Goal: Use online tool/utility: Utilize a website feature to perform a specific function

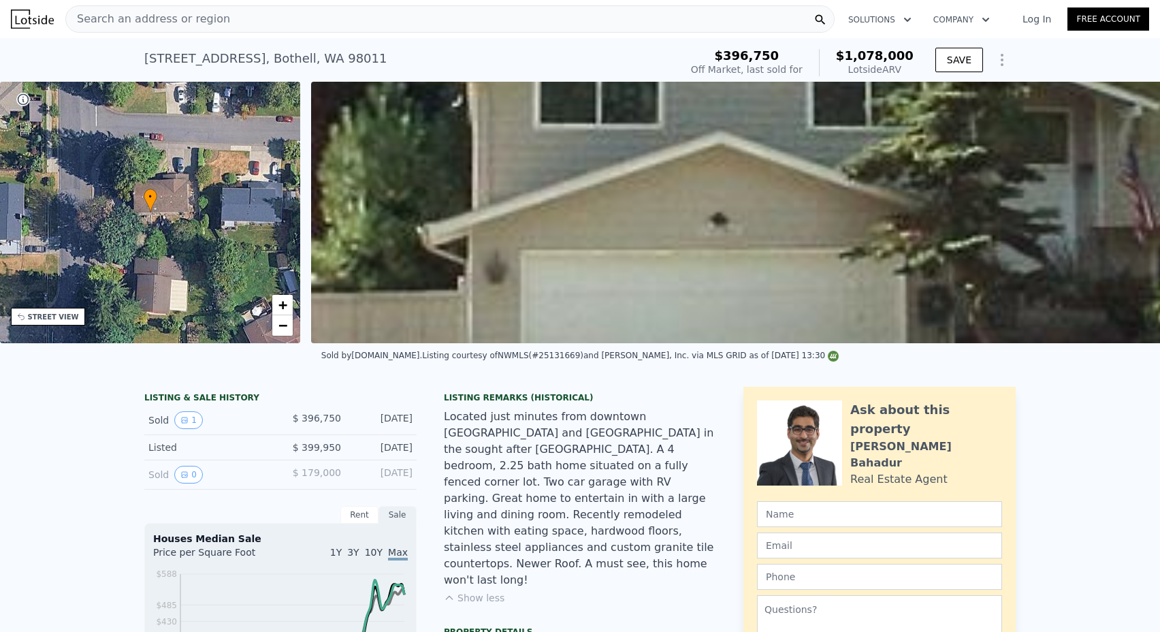
click at [157, 19] on span "Search an address or region" at bounding box center [148, 19] width 164 height 16
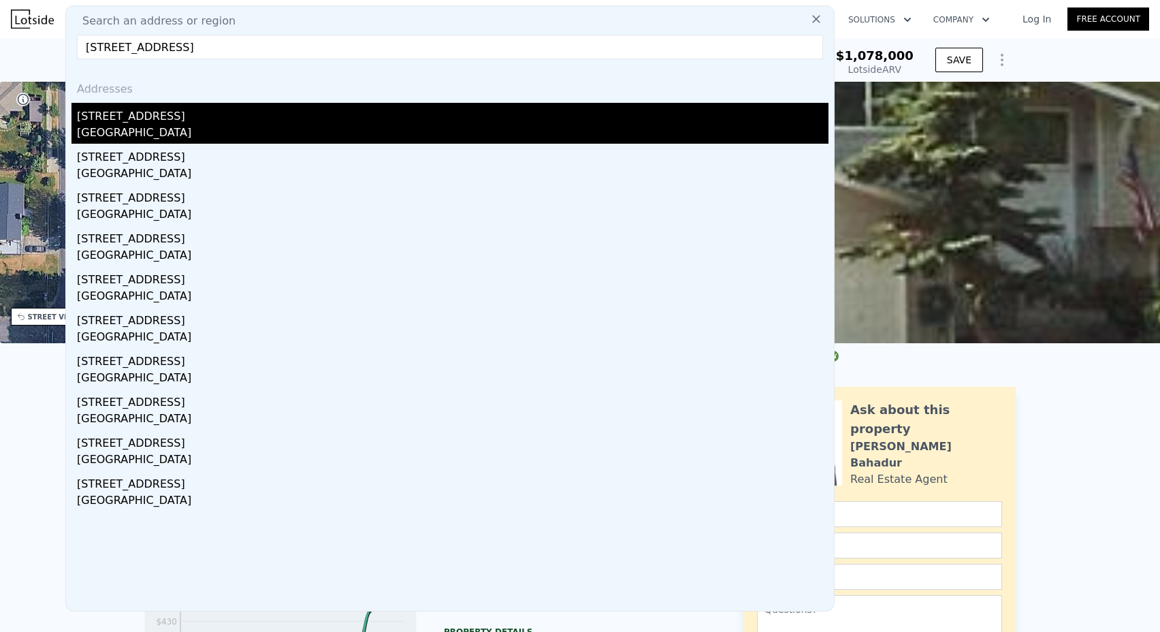
type input "[STREET_ADDRESS]"
click at [188, 133] on div "[GEOGRAPHIC_DATA]" at bounding box center [453, 134] width 752 height 19
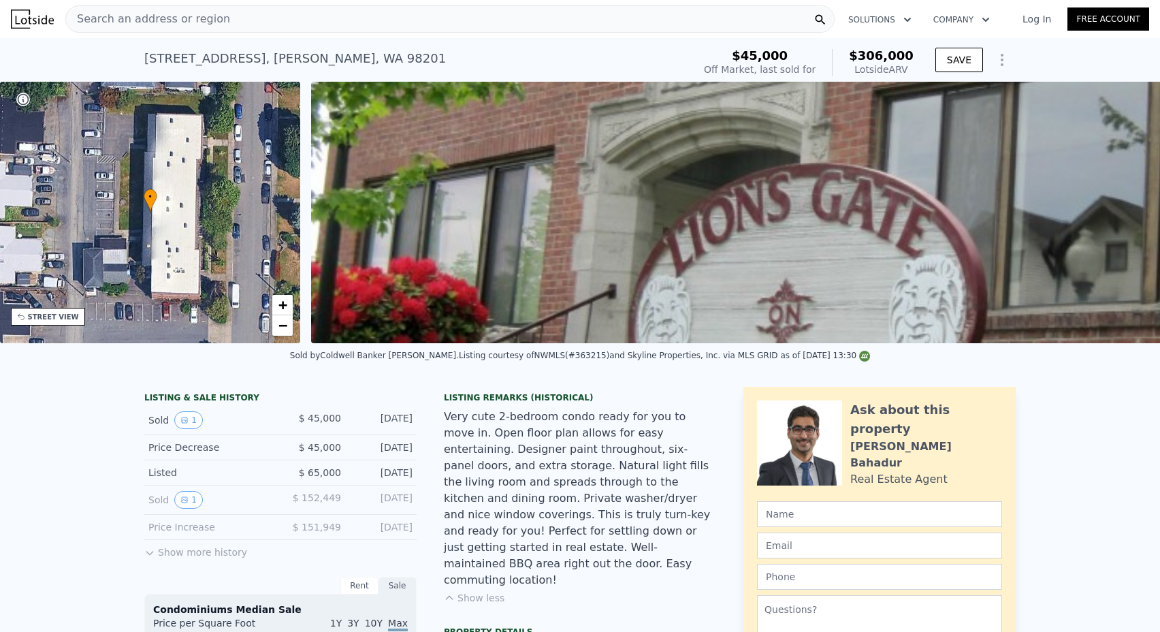
click at [213, 22] on span "Search an address or region" at bounding box center [148, 19] width 164 height 16
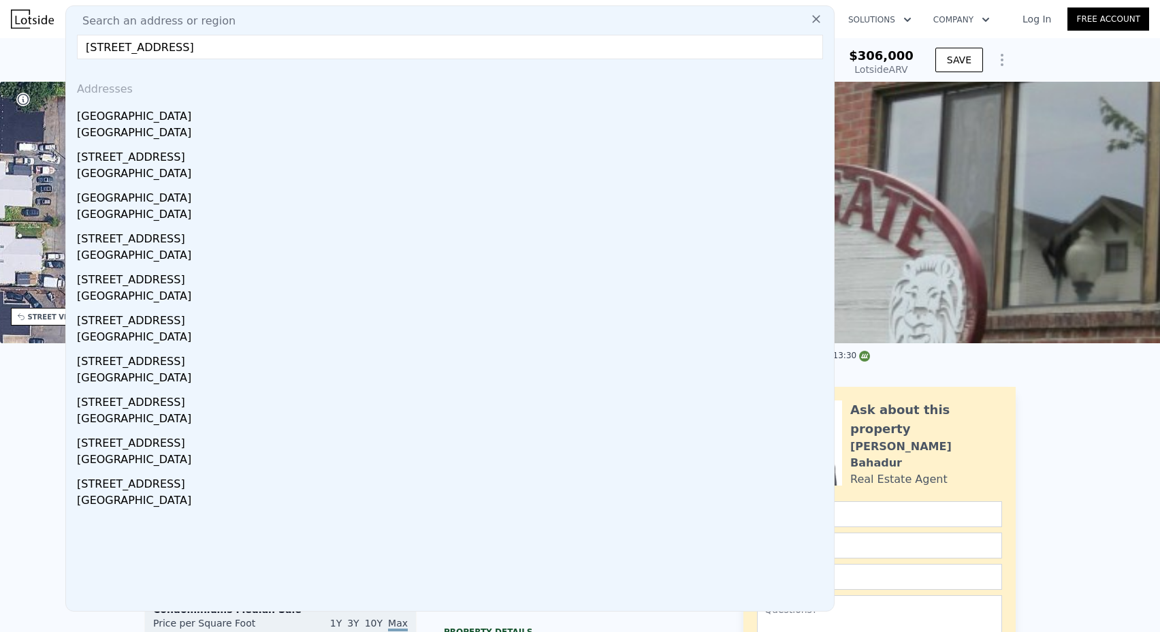
drag, startPoint x: 193, startPoint y: 47, endPoint x: 548, endPoint y: 84, distance: 356.1
click at [548, 84] on div "Search an address or region [STREET_ADDRESS] Addresses [STREET_ADDRESS] [STREET…" at bounding box center [449, 308] width 769 height 606
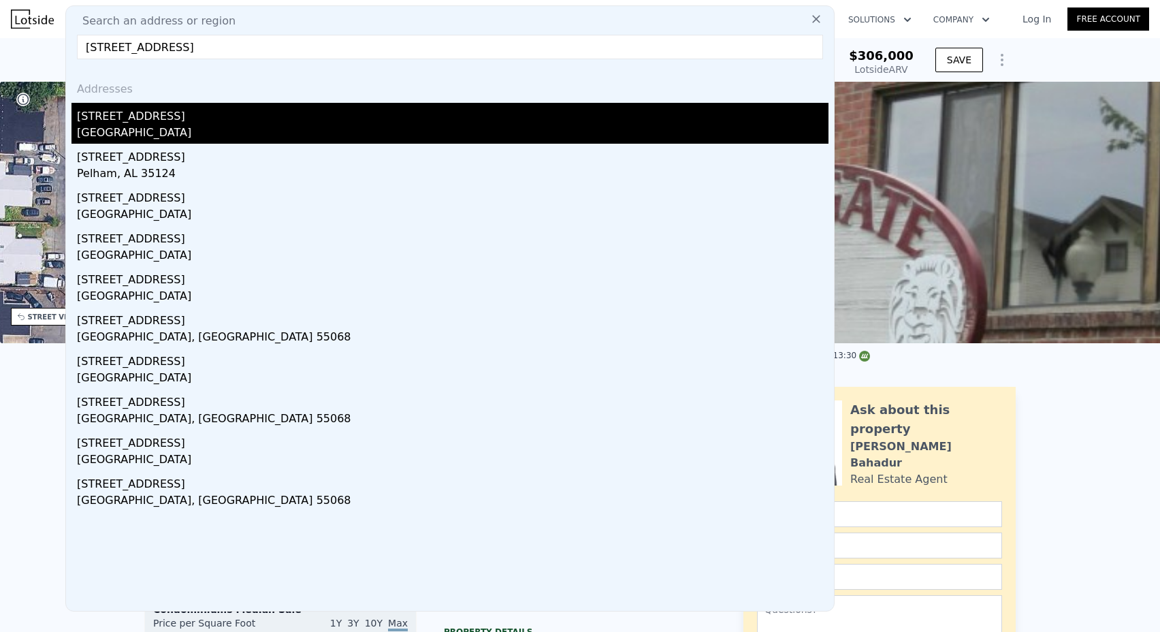
type input "[STREET_ADDRESS]"
click at [435, 116] on div "[STREET_ADDRESS]" at bounding box center [453, 114] width 752 height 22
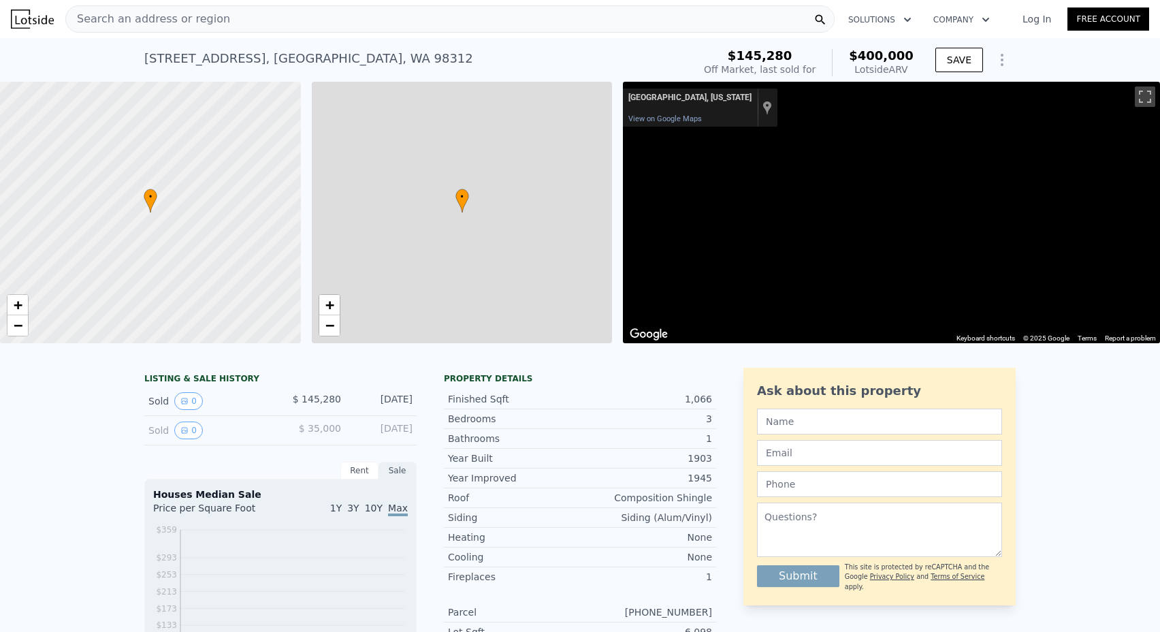
type input "$ 400,000"
type input "6"
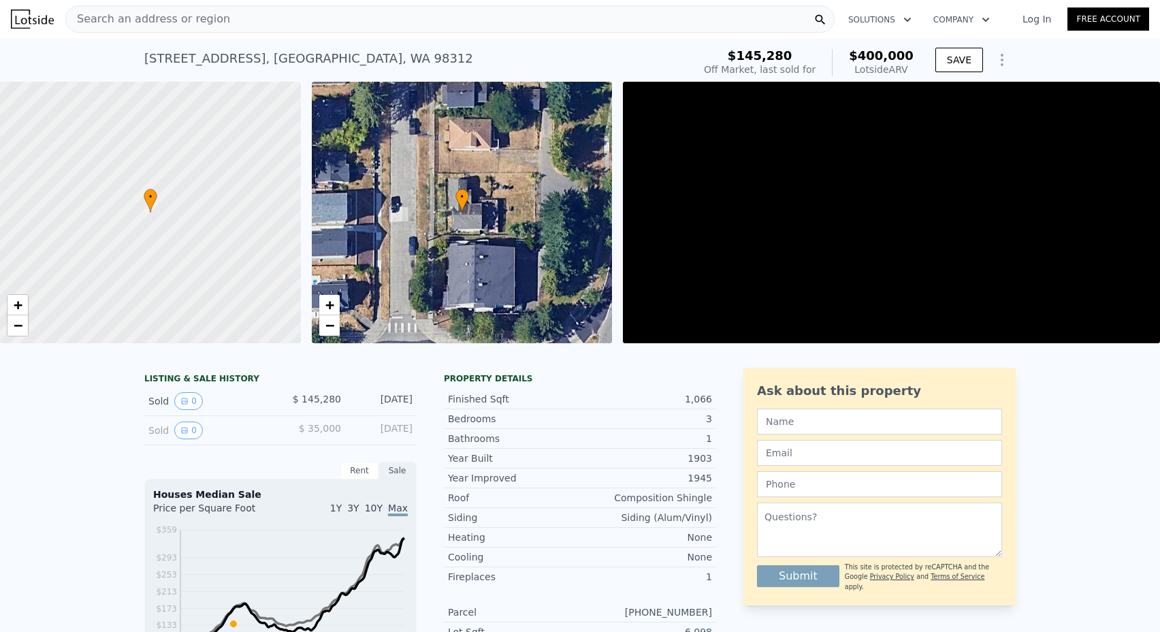
type input "2"
type input "4"
type input "2"
type input "785"
type input "1464"
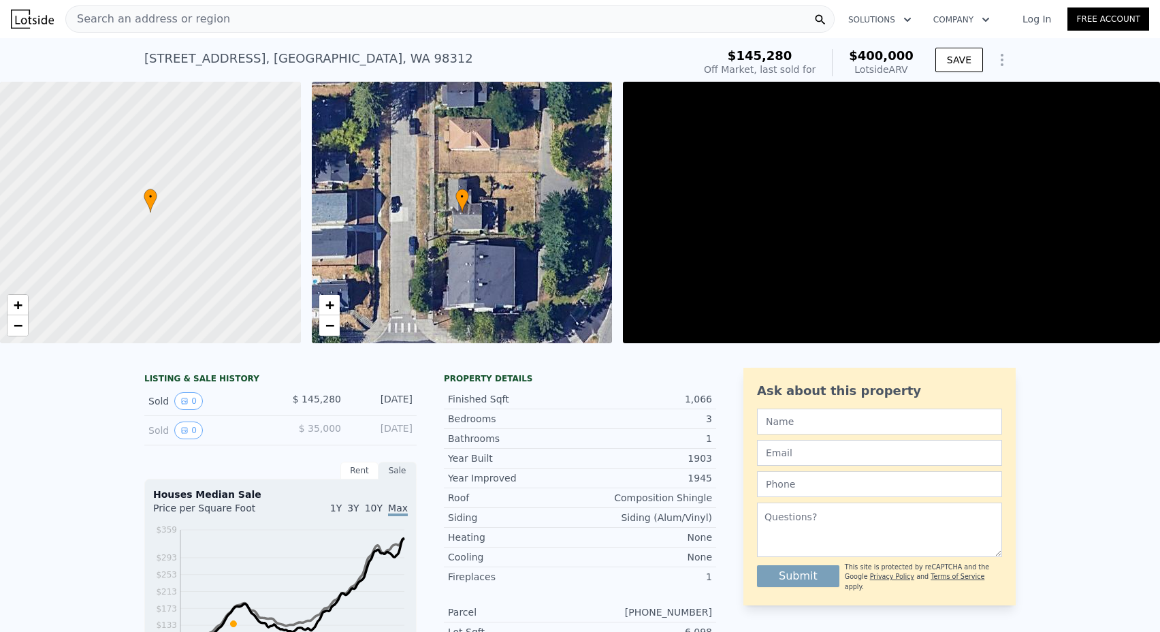
type input "3485"
type input "6534"
type input "$ 213,430"
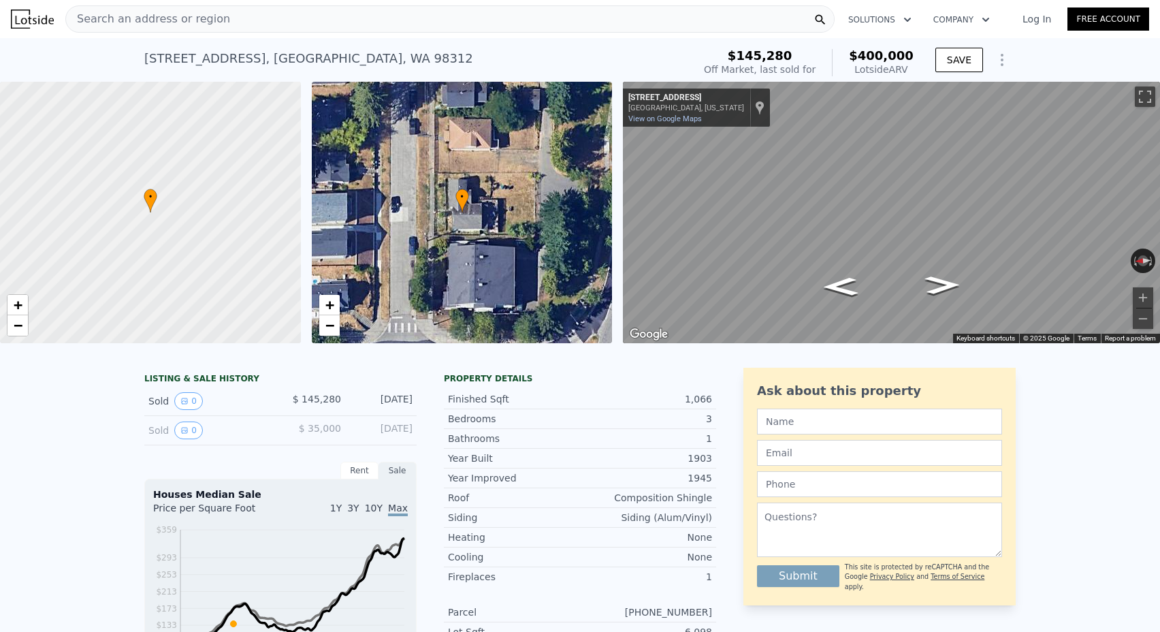
click at [1000, 62] on icon "Show Options" at bounding box center [1002, 60] width 16 height 16
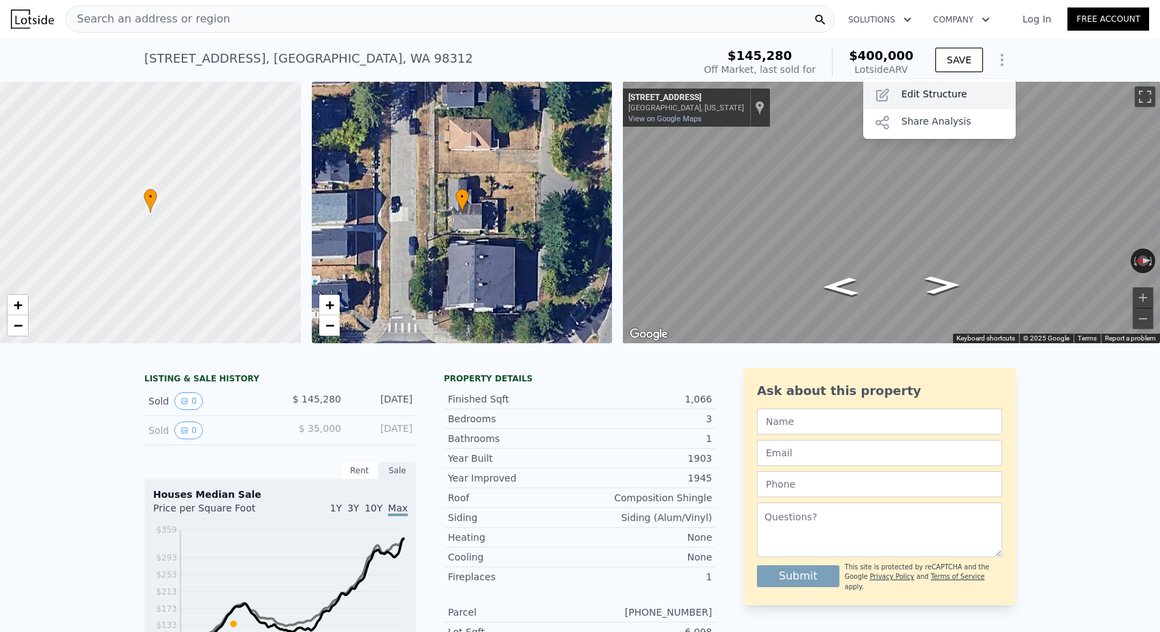
click at [946, 93] on div "Edit Structure" at bounding box center [939, 95] width 153 height 27
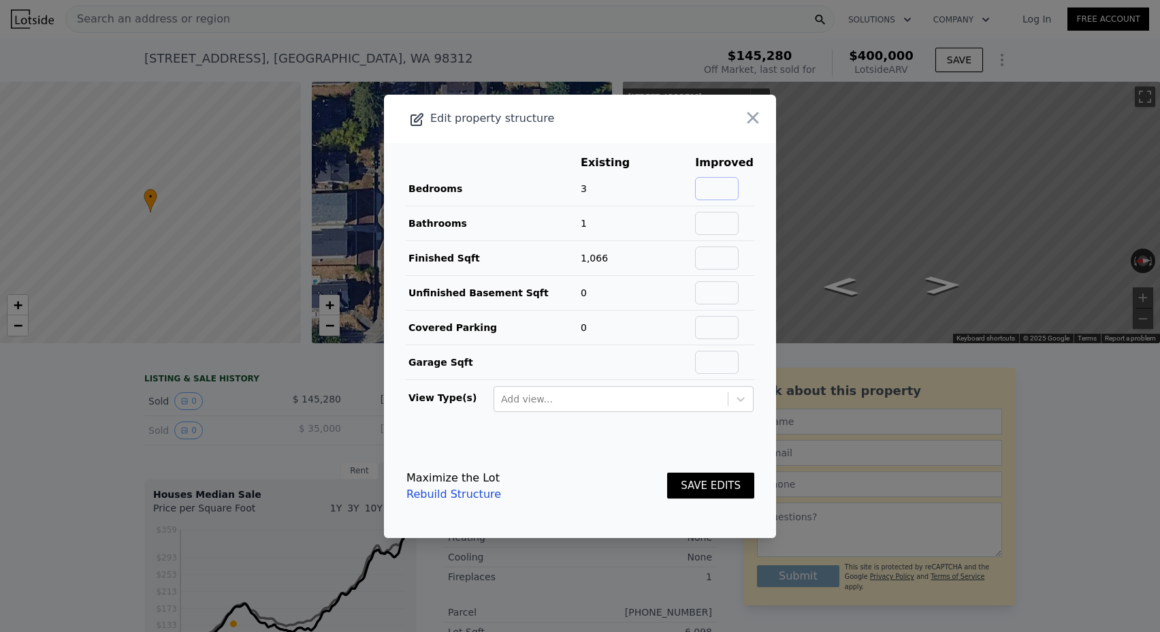
click at [733, 184] on input "text" at bounding box center [717, 188] width 44 height 23
type input "5"
click at [729, 224] on input "text" at bounding box center [717, 223] width 44 height 23
type input "2"
click at [713, 261] on input "text" at bounding box center [717, 258] width 44 height 23
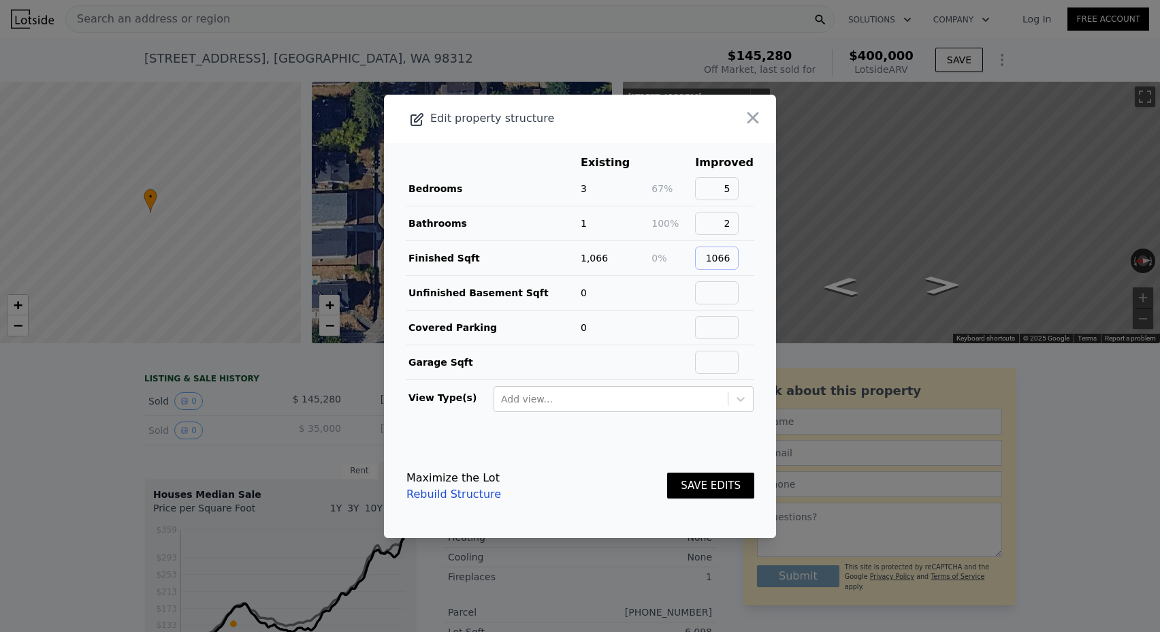
type input "1066"
click at [731, 296] on input "text" at bounding box center [717, 292] width 44 height 23
type input "0"
click at [723, 332] on input "text" at bounding box center [717, 327] width 44 height 23
type input "0"
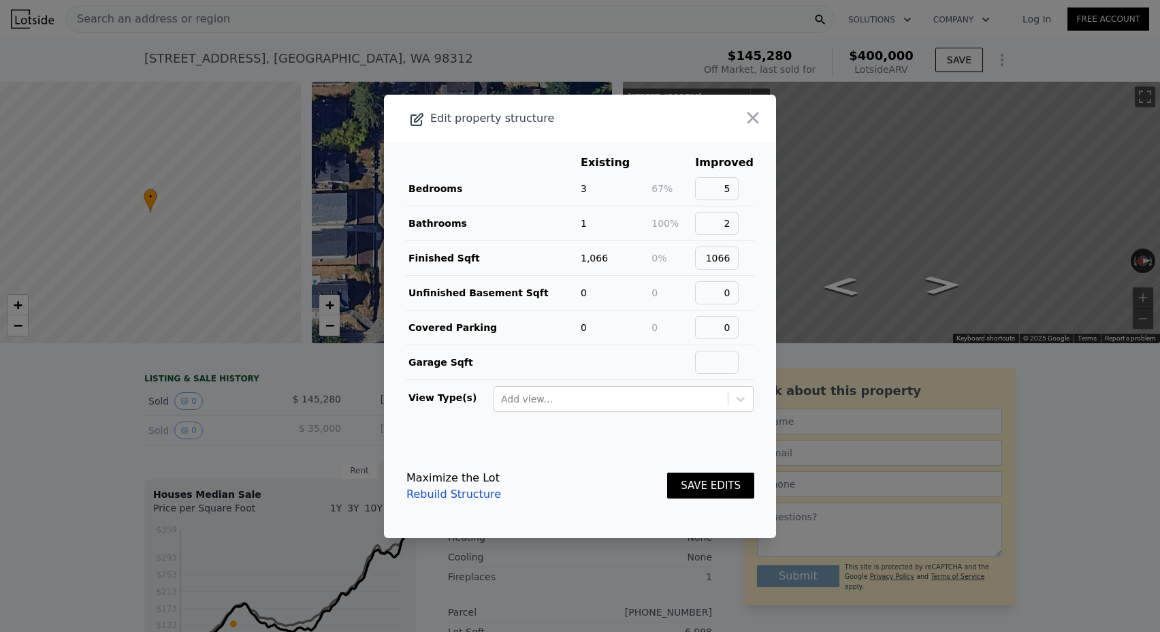
click at [716, 479] on button "SAVE EDITS" at bounding box center [710, 486] width 87 height 27
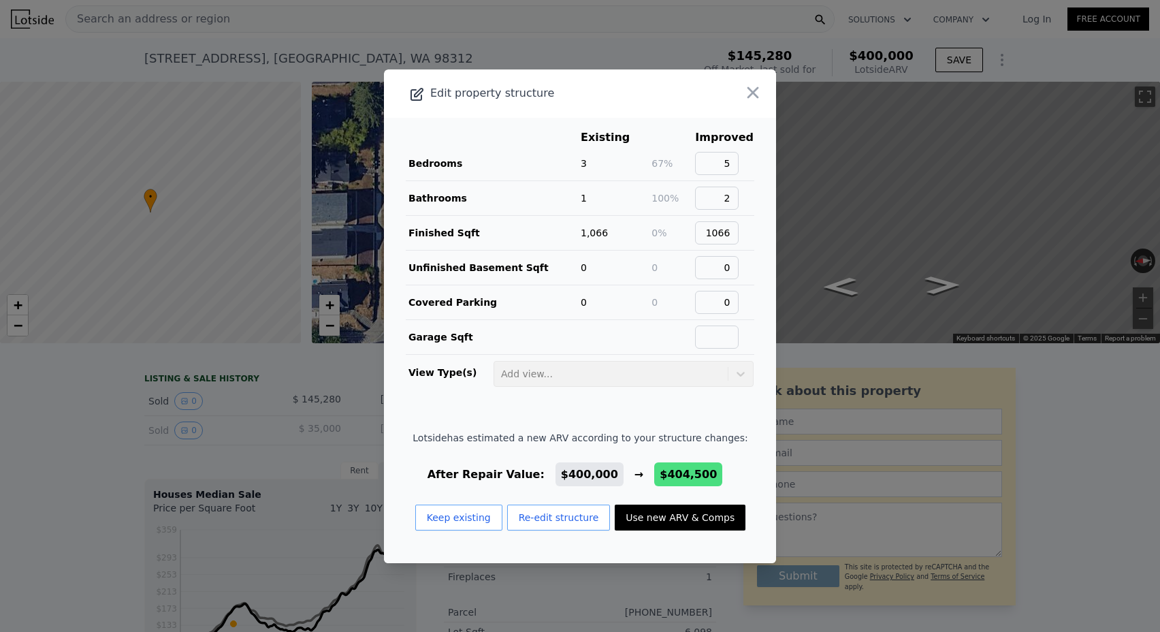
click at [759, 94] on icon "button" at bounding box center [753, 92] width 19 height 19
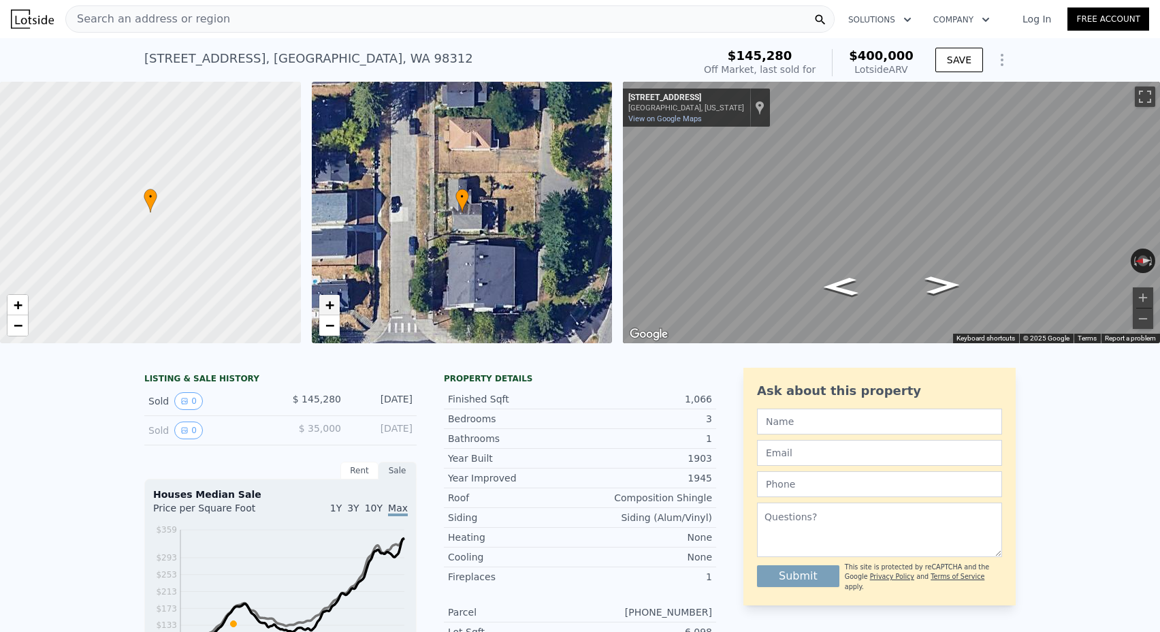
click at [330, 308] on span "+" at bounding box center [329, 304] width 9 height 17
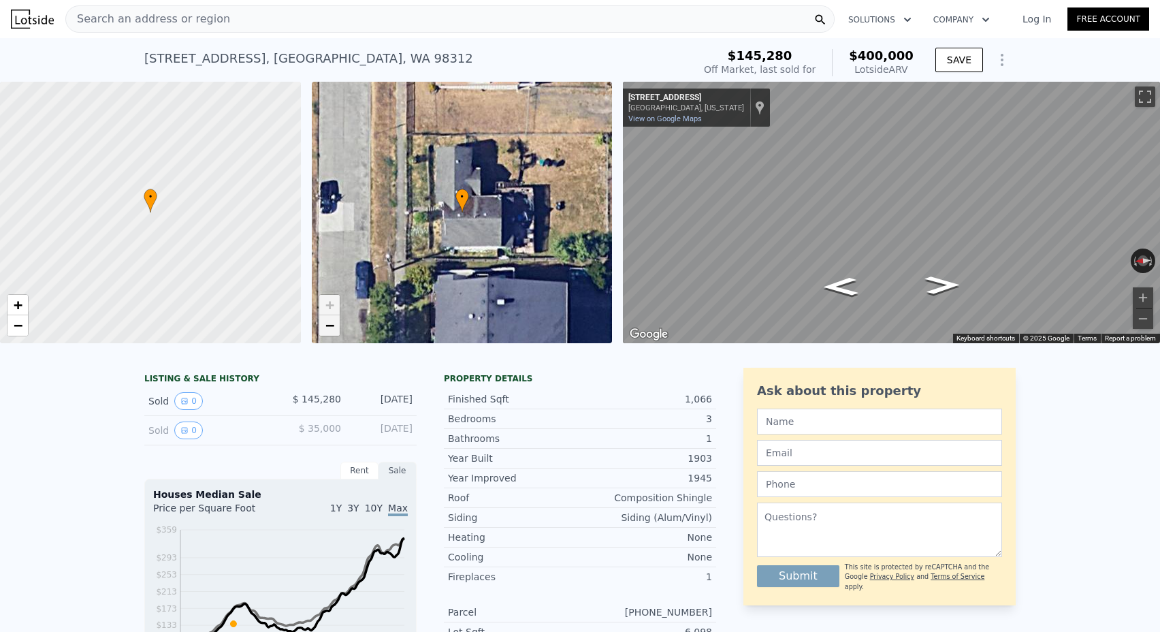
click at [336, 330] on link "−" at bounding box center [329, 325] width 20 height 20
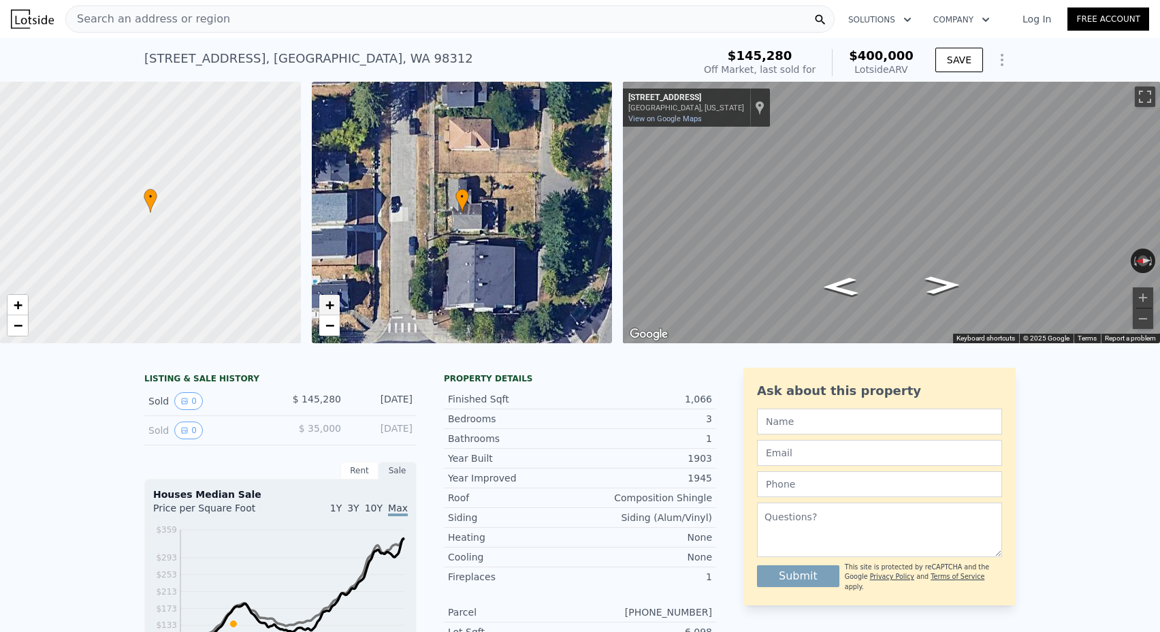
click at [327, 310] on span "+" at bounding box center [329, 304] width 9 height 17
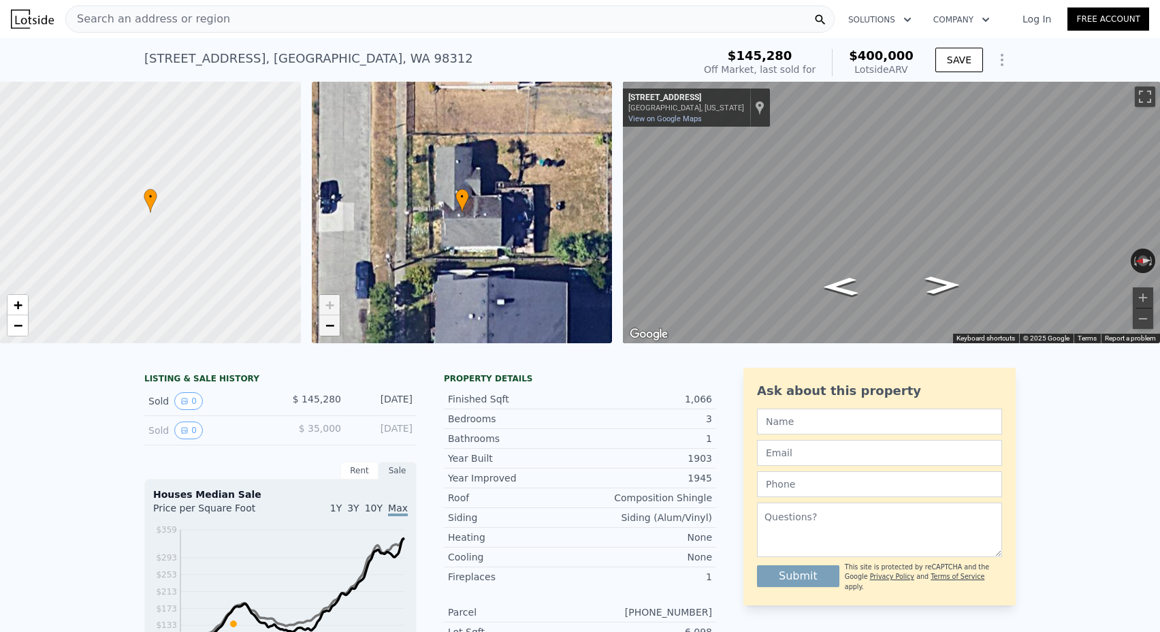
click at [334, 326] on span "−" at bounding box center [329, 325] width 9 height 17
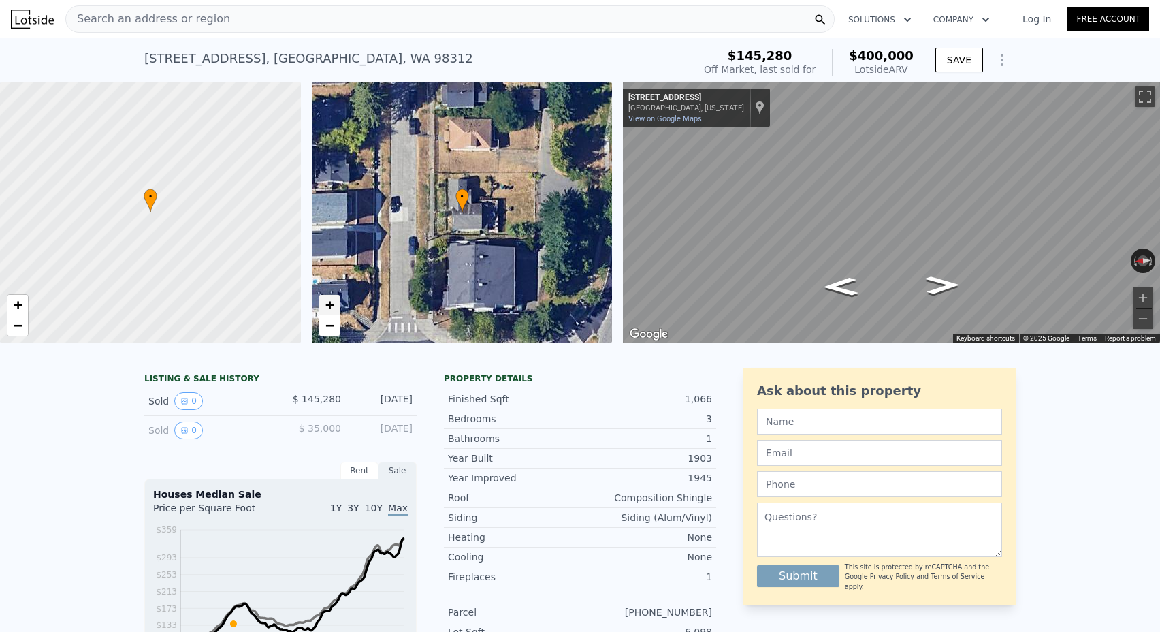
click at [329, 308] on span "+" at bounding box center [329, 304] width 9 height 17
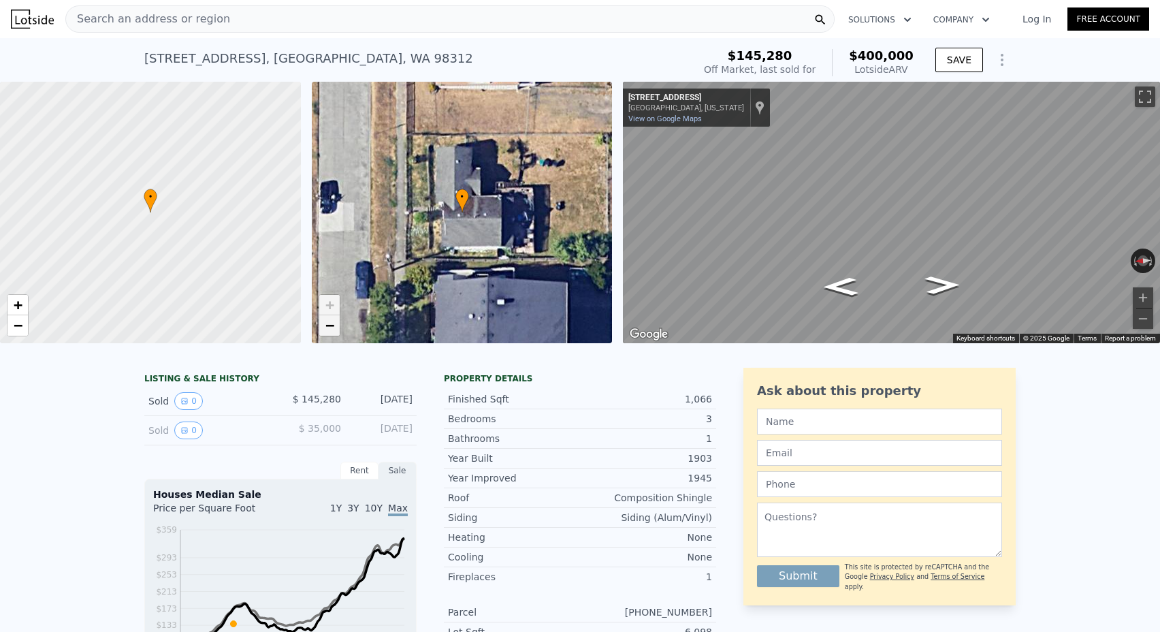
click at [329, 324] on span "−" at bounding box center [329, 325] width 9 height 17
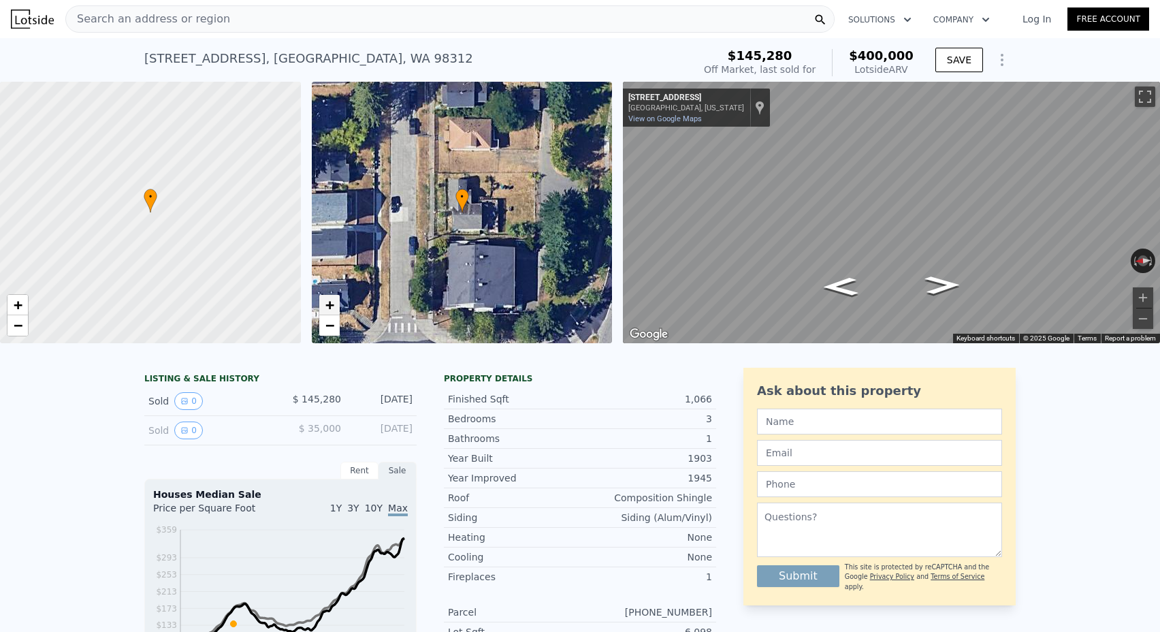
click at [328, 301] on span "+" at bounding box center [329, 304] width 9 height 17
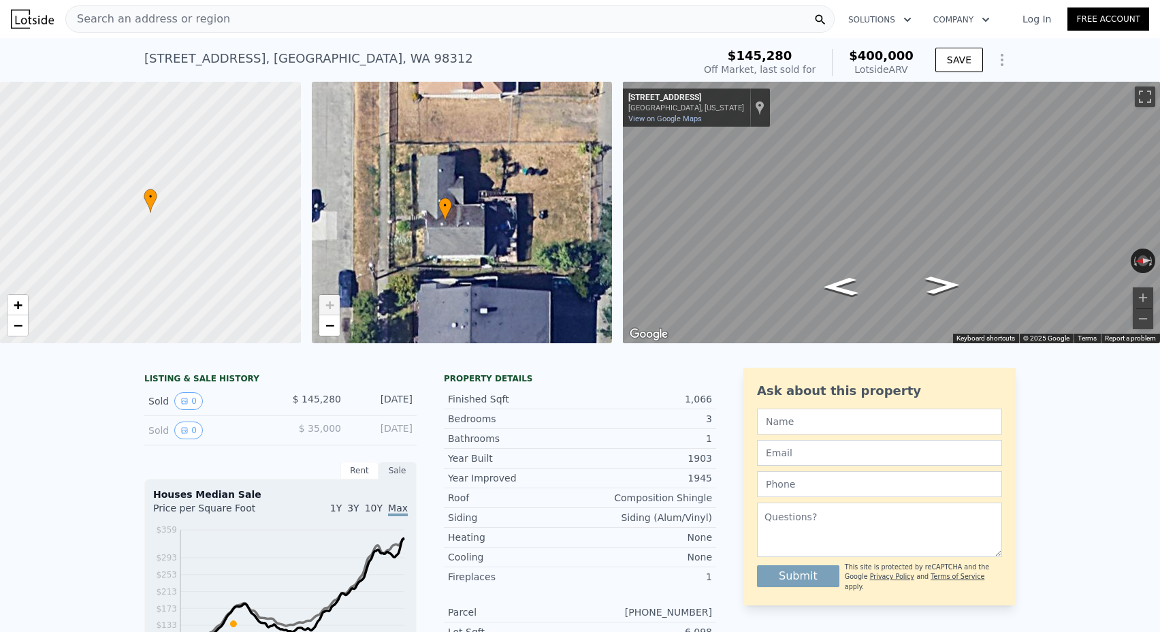
drag, startPoint x: 492, startPoint y: 190, endPoint x: 475, endPoint y: 199, distance: 19.2
click at [475, 199] on div "• + −" at bounding box center [462, 212] width 301 height 261
click at [330, 323] on span "−" at bounding box center [329, 325] width 9 height 17
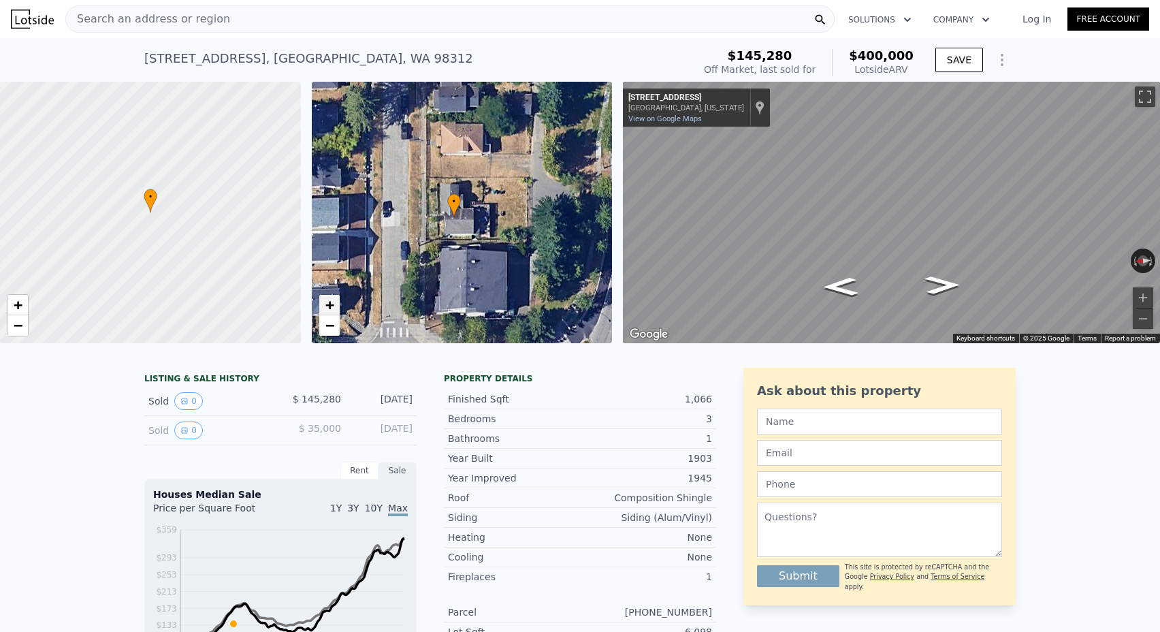
click at [334, 295] on link "+" at bounding box center [329, 305] width 20 height 20
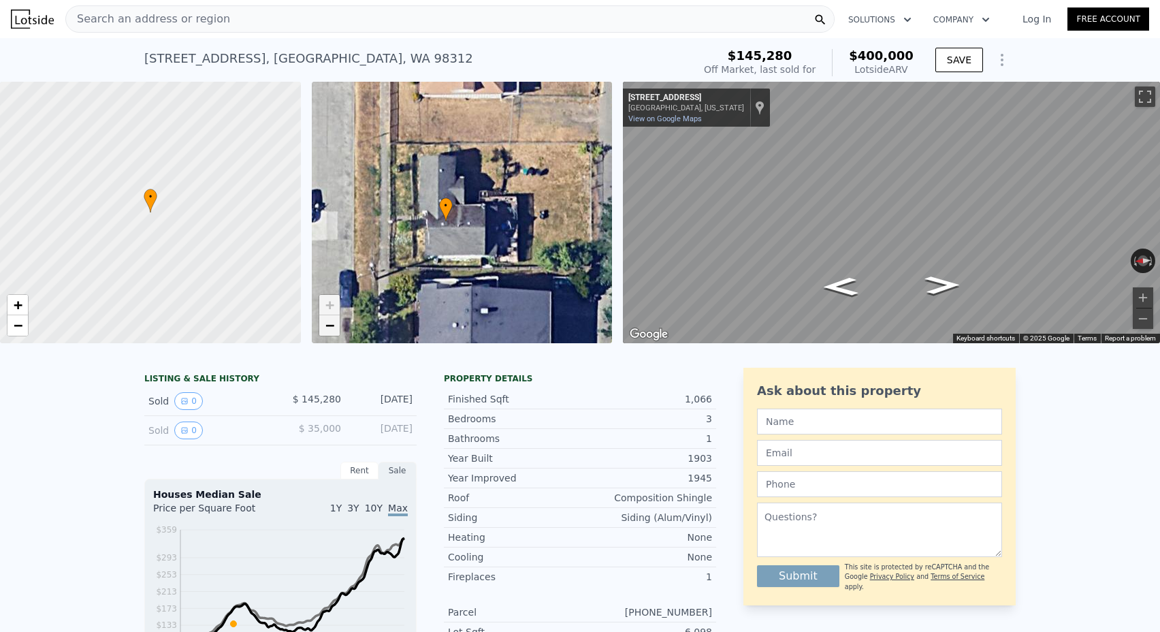
click at [330, 328] on span "−" at bounding box center [329, 325] width 9 height 17
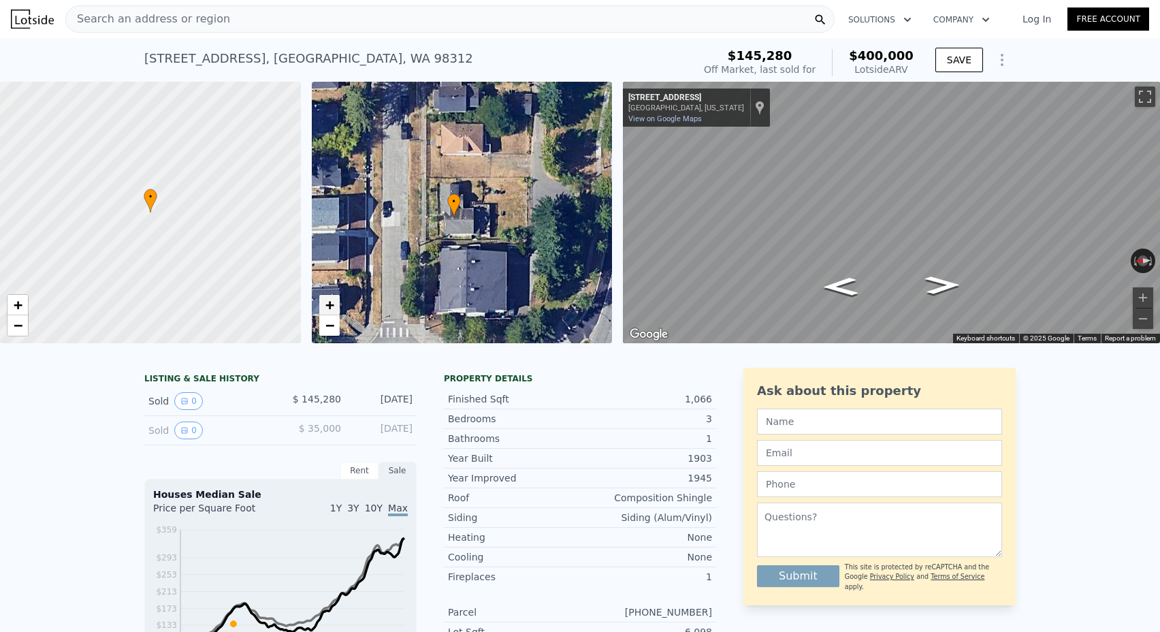
click at [329, 313] on span "+" at bounding box center [329, 304] width 9 height 17
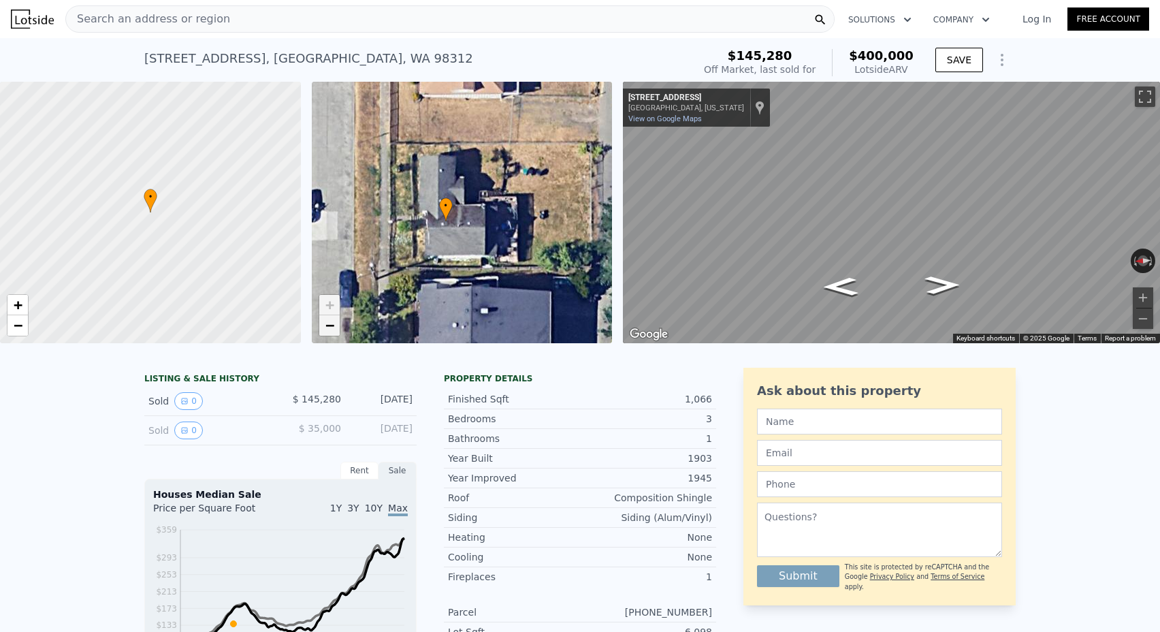
click at [327, 330] on span "−" at bounding box center [329, 325] width 9 height 17
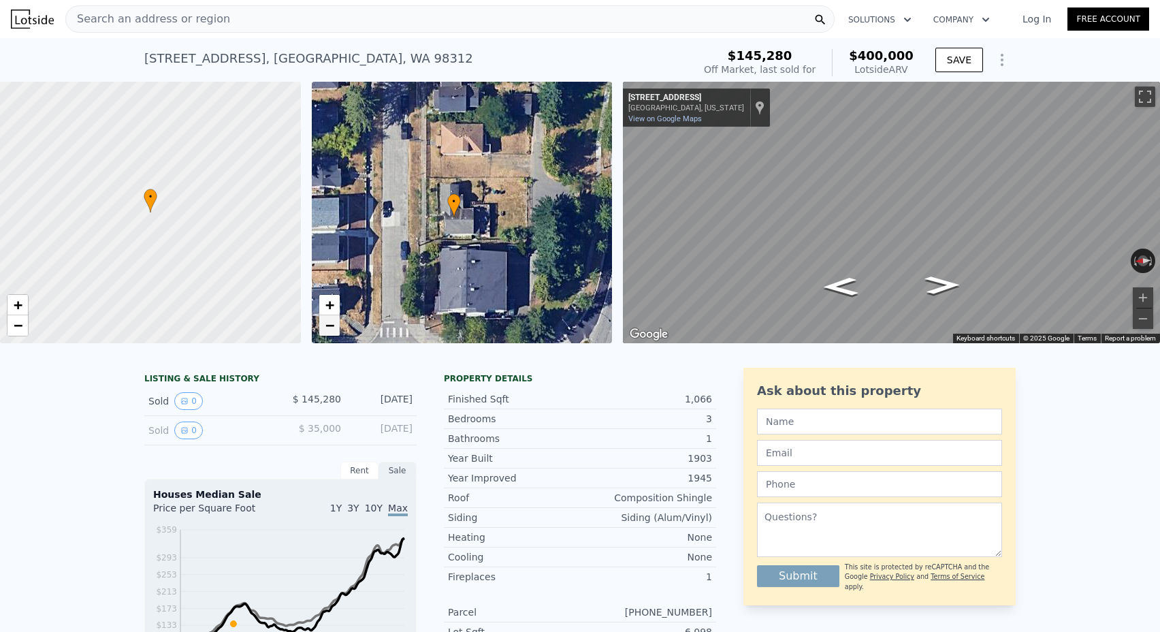
click at [326, 326] on span "−" at bounding box center [329, 325] width 9 height 17
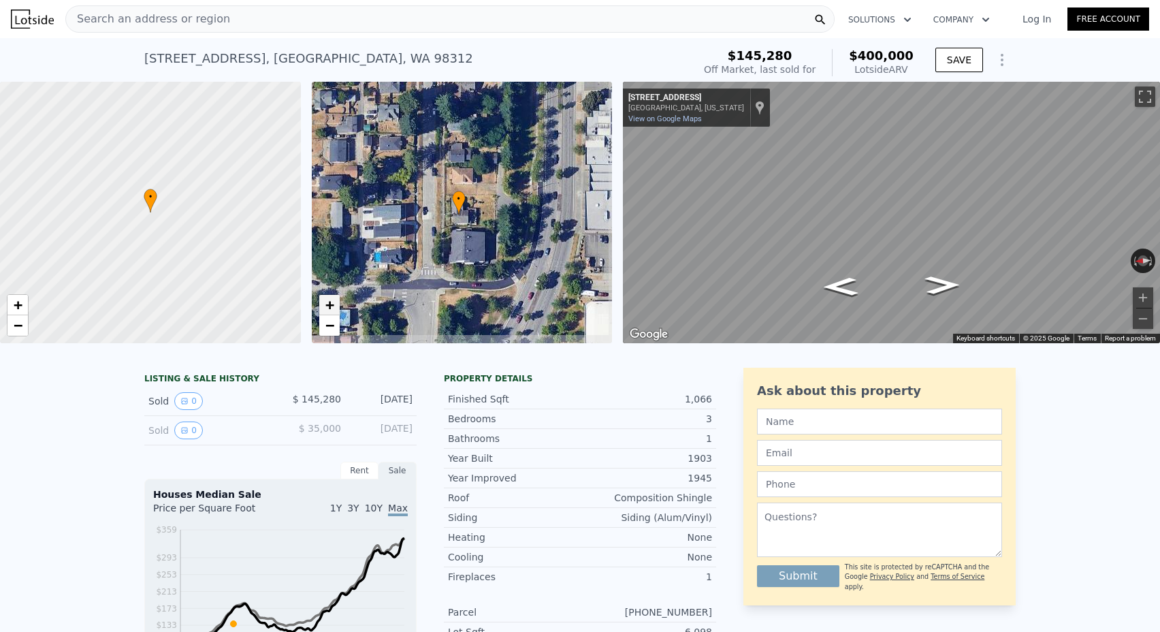
click at [335, 302] on link "+" at bounding box center [329, 305] width 20 height 20
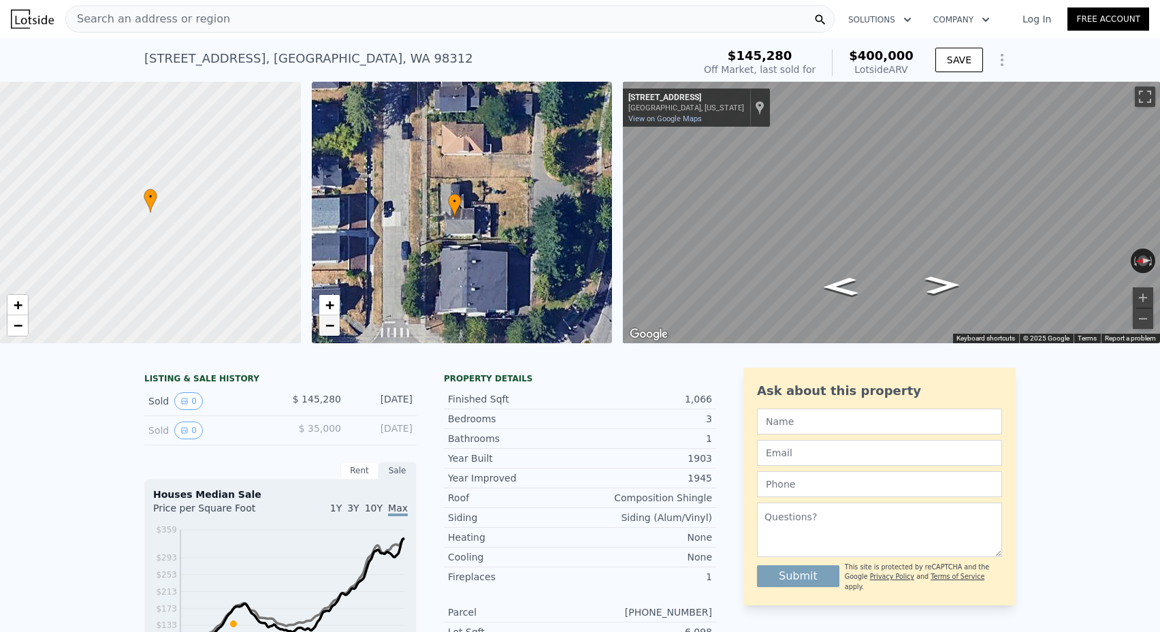
click at [330, 322] on span "−" at bounding box center [329, 325] width 9 height 17
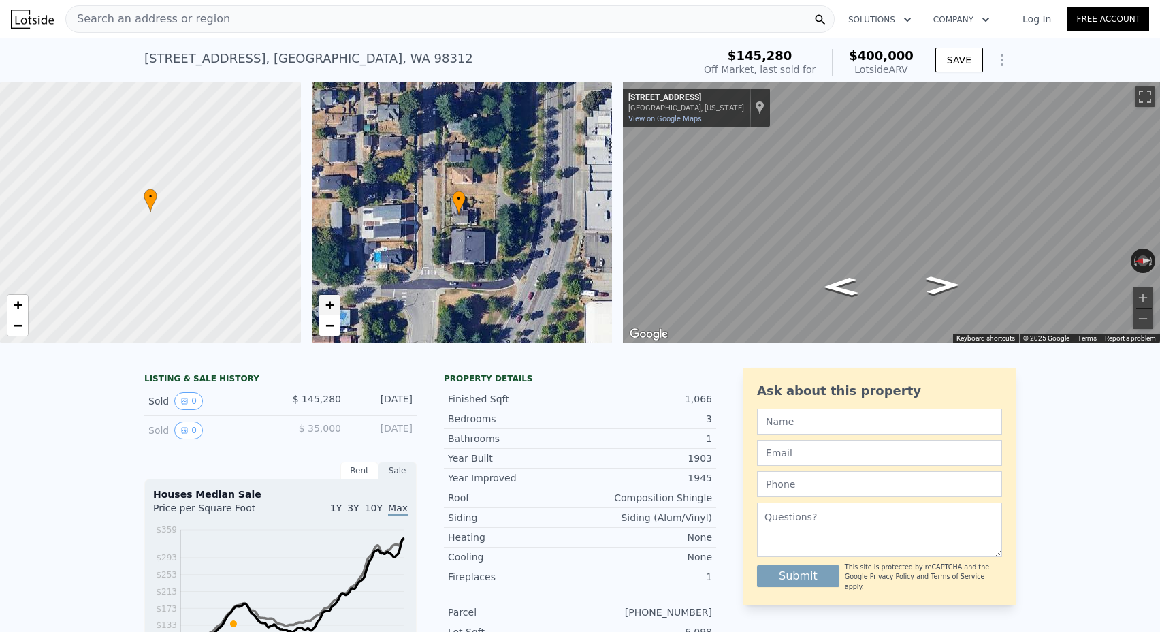
click at [330, 305] on span "+" at bounding box center [329, 304] width 9 height 17
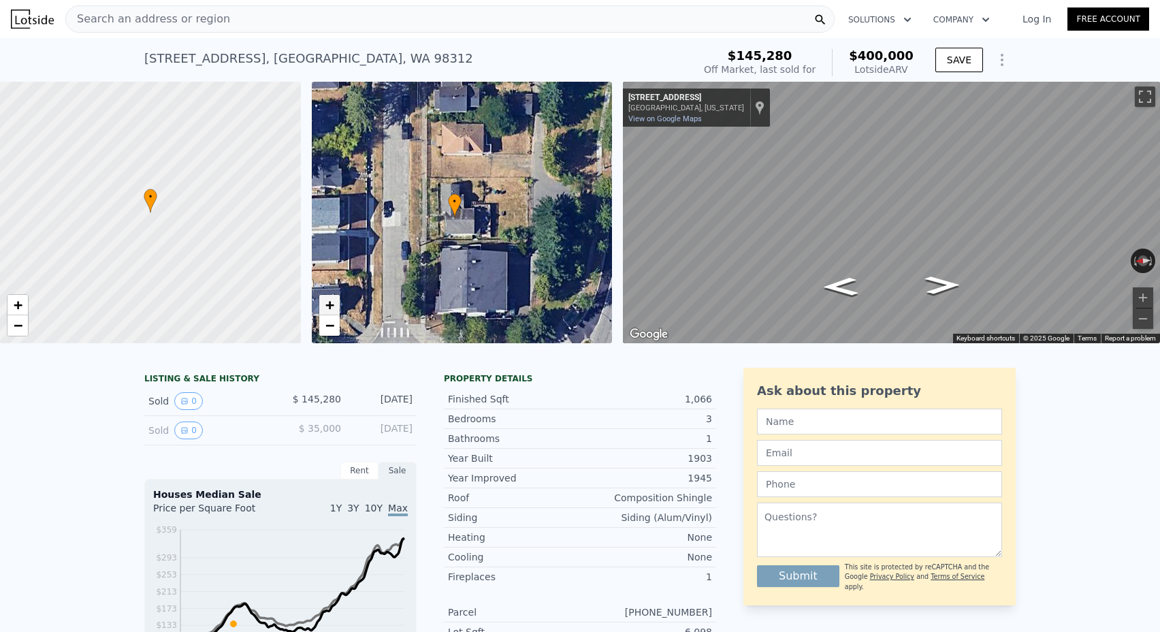
click at [330, 305] on span "+" at bounding box center [329, 304] width 9 height 17
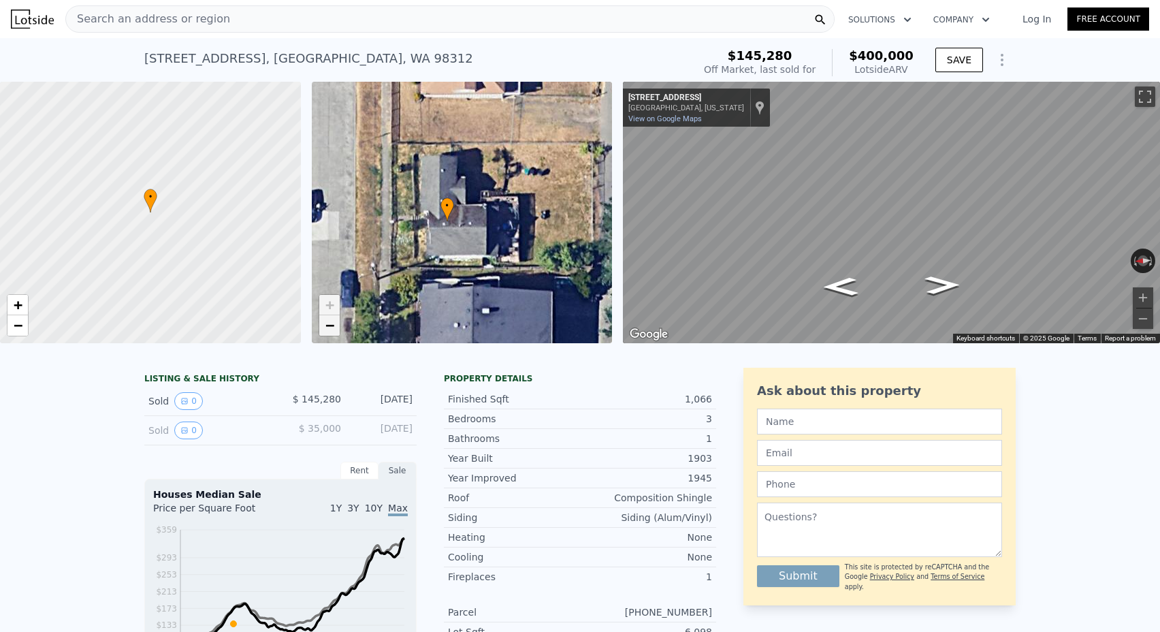
click at [330, 326] on span "−" at bounding box center [329, 325] width 9 height 17
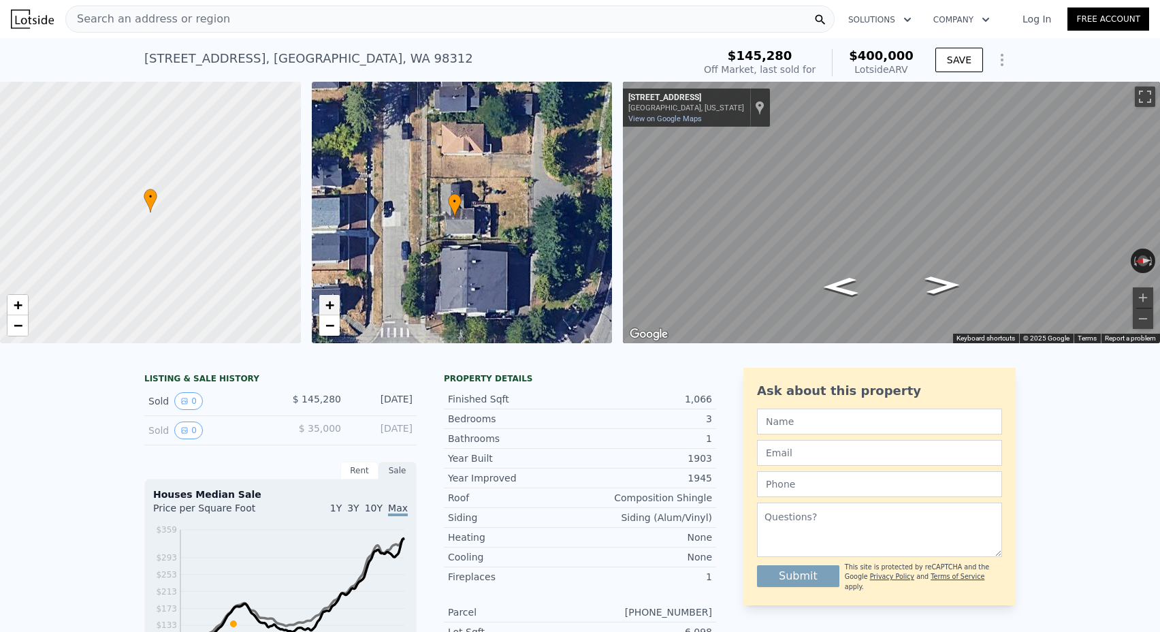
click at [333, 302] on span "+" at bounding box center [329, 304] width 9 height 17
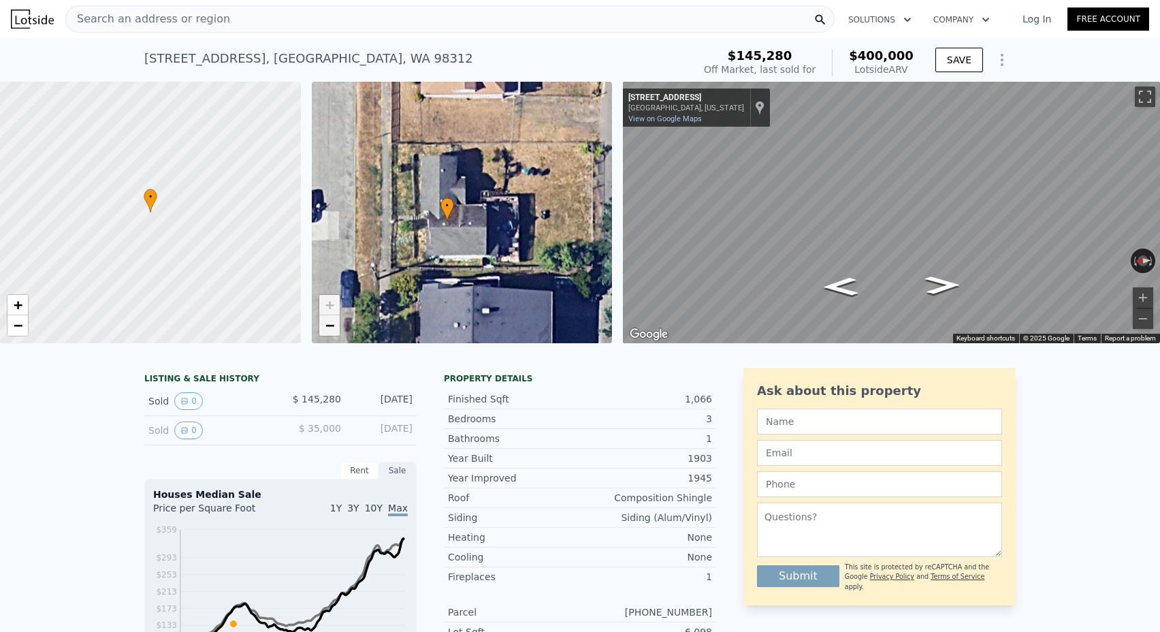
click at [332, 325] on span "−" at bounding box center [329, 325] width 9 height 17
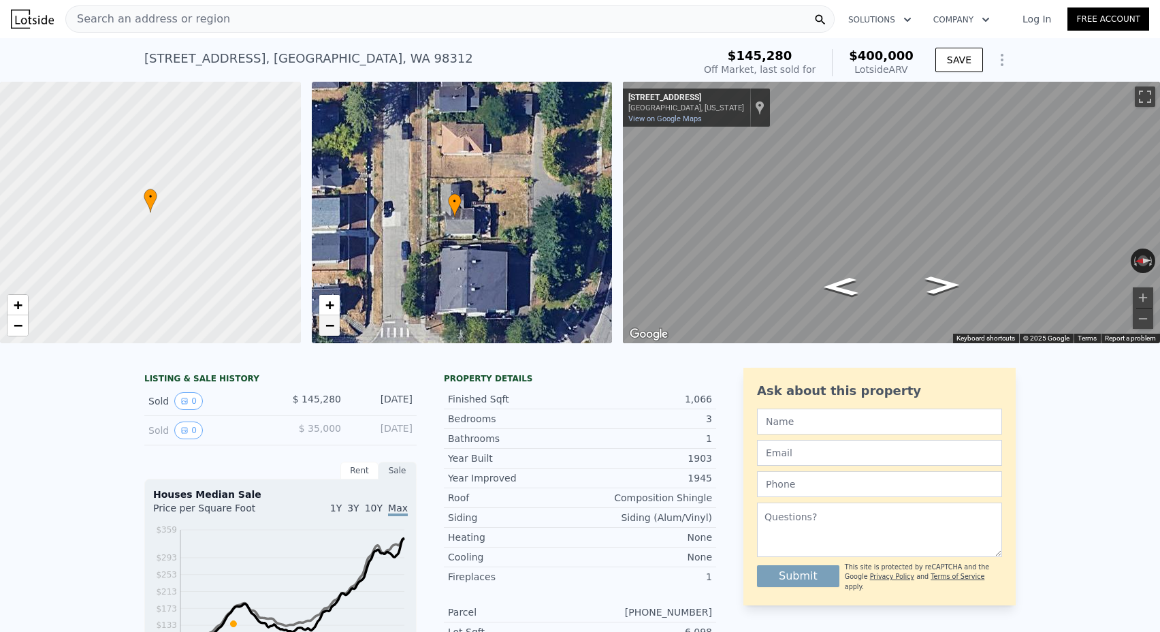
click at [332, 315] on link "−" at bounding box center [329, 325] width 20 height 20
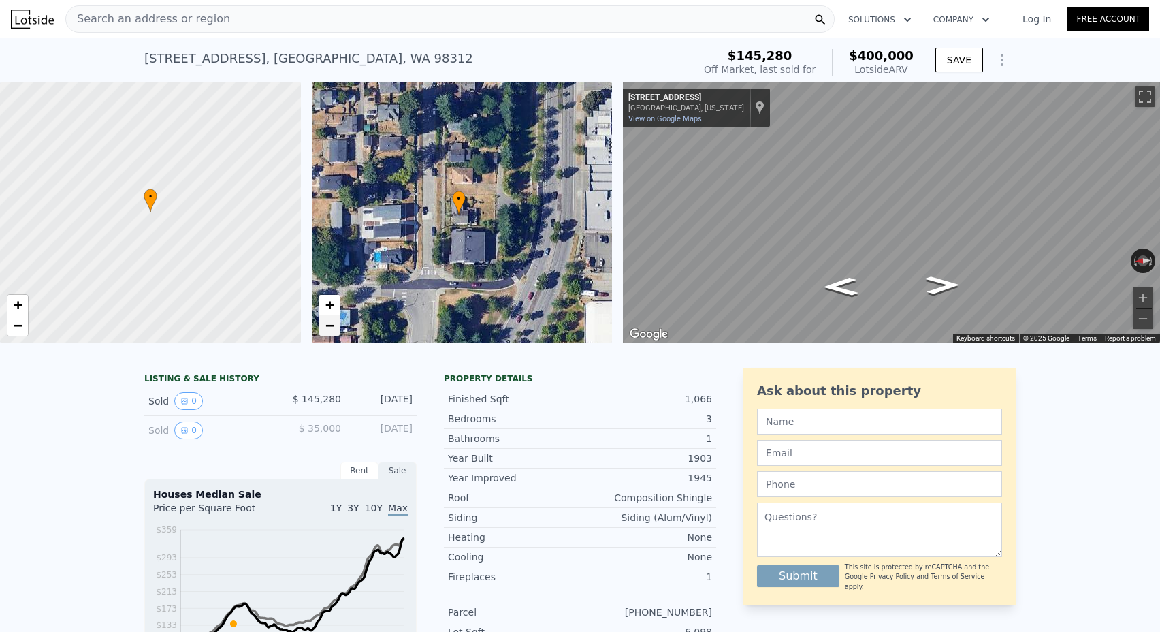
click at [329, 331] on span "−" at bounding box center [329, 325] width 9 height 17
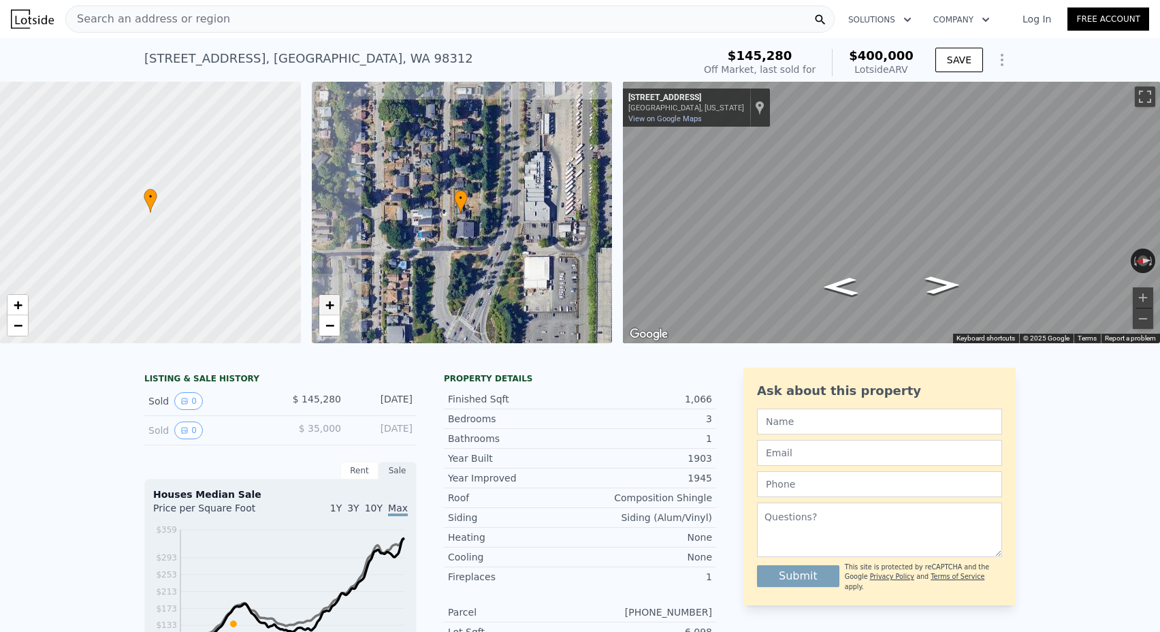
click at [330, 305] on span "+" at bounding box center [329, 304] width 9 height 17
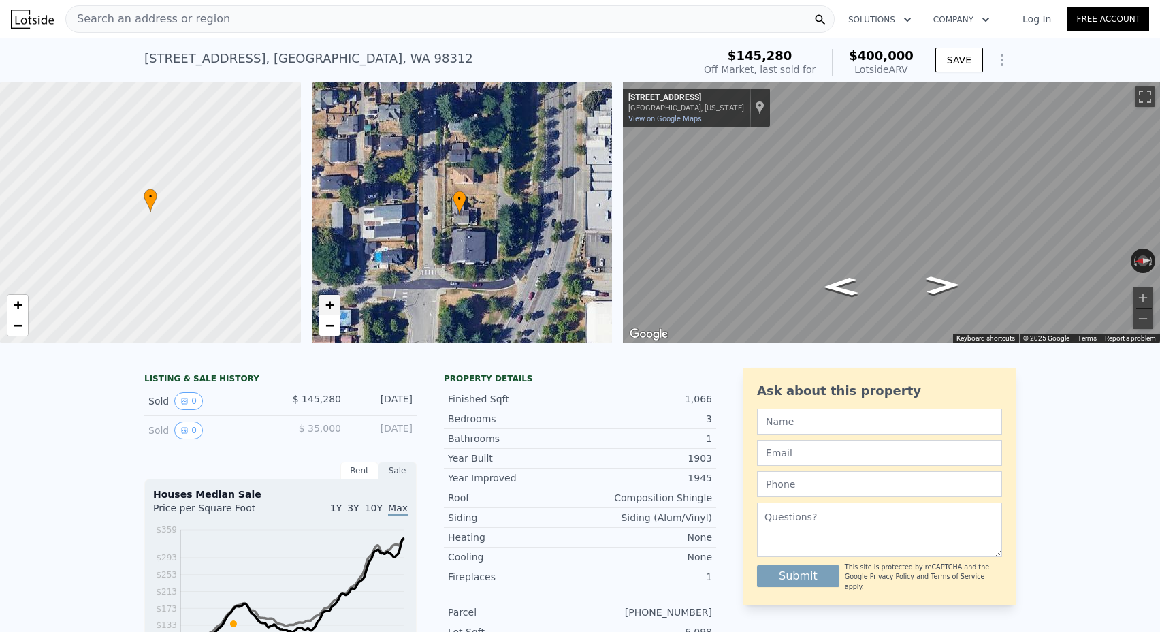
click at [330, 305] on span "+" at bounding box center [329, 304] width 9 height 17
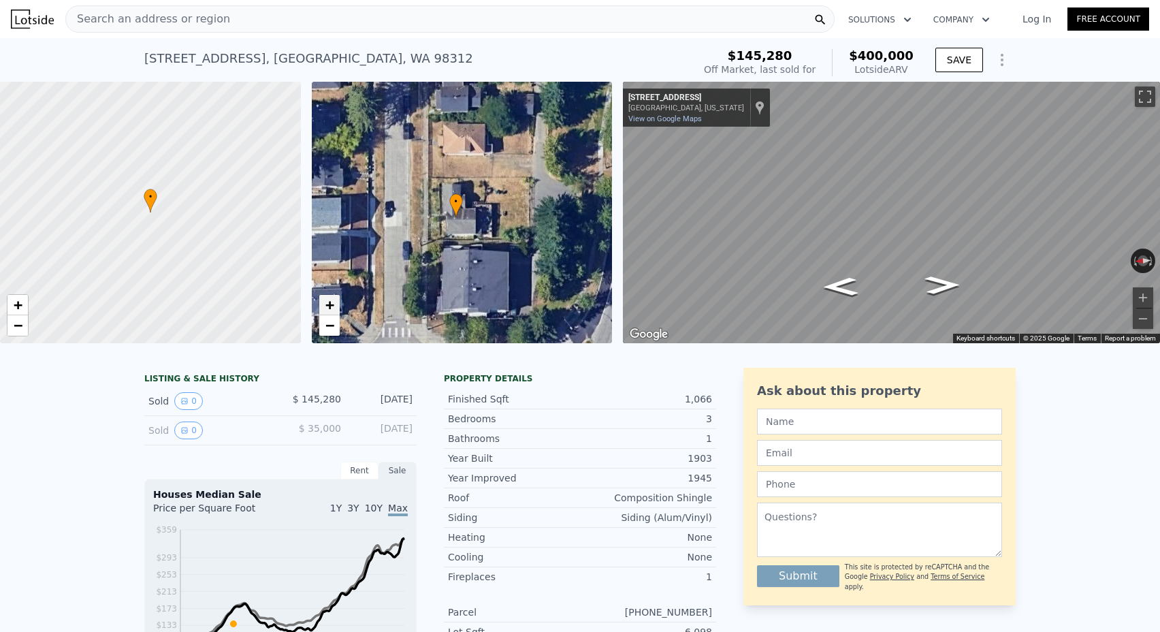
click at [330, 305] on span "+" at bounding box center [329, 304] width 9 height 17
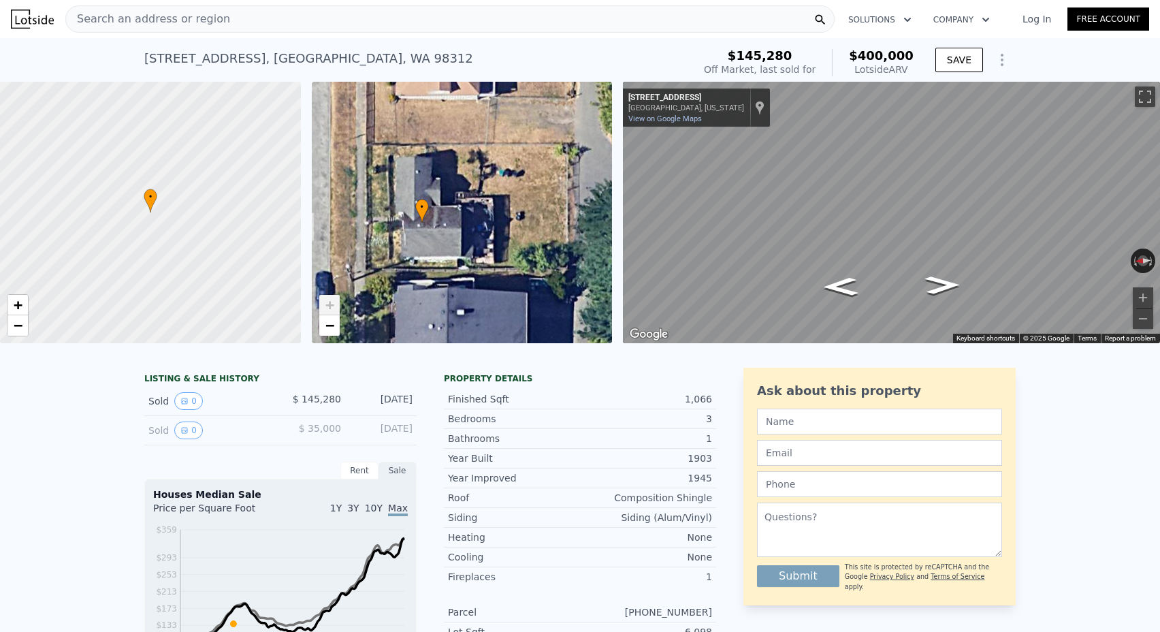
drag, startPoint x: 520, startPoint y: 217, endPoint x: 492, endPoint y: 219, distance: 28.0
click at [492, 219] on div "• + −" at bounding box center [462, 212] width 301 height 261
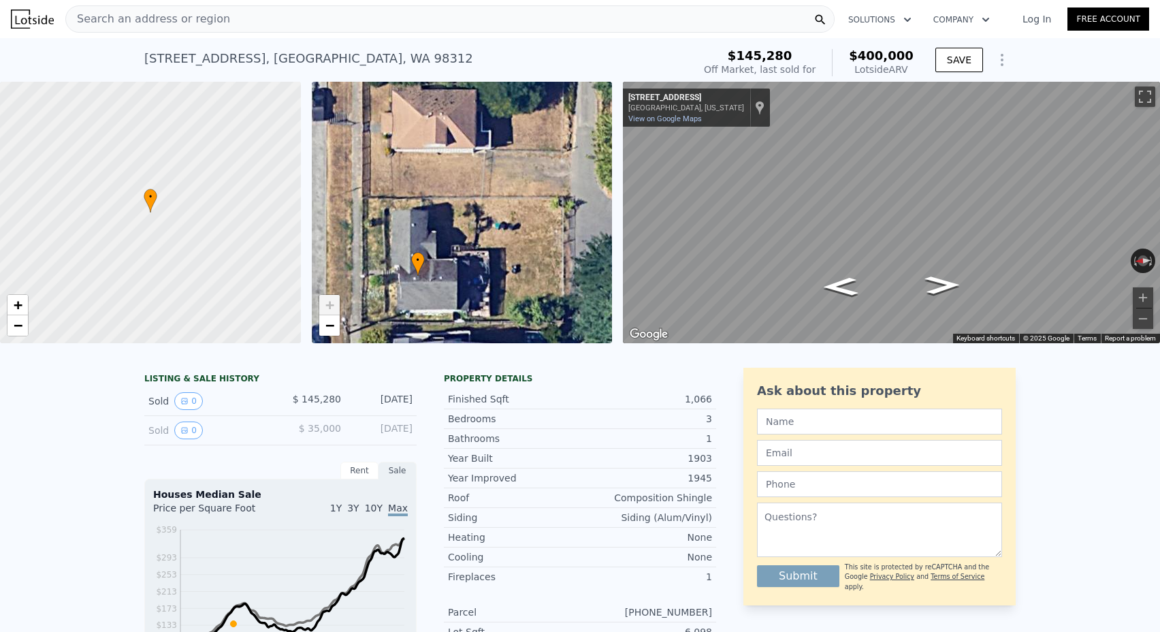
drag, startPoint x: 475, startPoint y: 164, endPoint x: 471, endPoint y: 219, distance: 54.6
click at [471, 219] on div "• + −" at bounding box center [462, 212] width 301 height 261
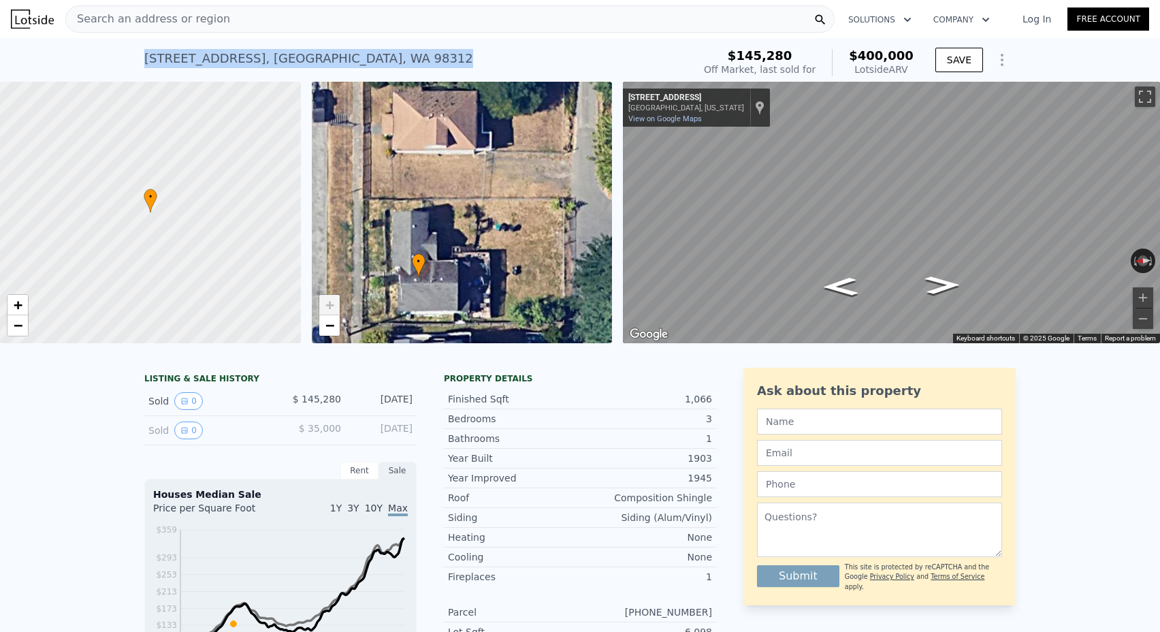
drag, startPoint x: 138, startPoint y: 57, endPoint x: 441, endPoint y: 60, distance: 303.1
click at [441, 60] on div "[STREET_ADDRESS] Sold [DATE] for $145,280 (~ARV $400k ) $145,280 Off Market, la…" at bounding box center [580, 60] width 1160 height 44
copy div "[STREET_ADDRESS] Sold [DATE] for $145,280 (~ARV $400k )"
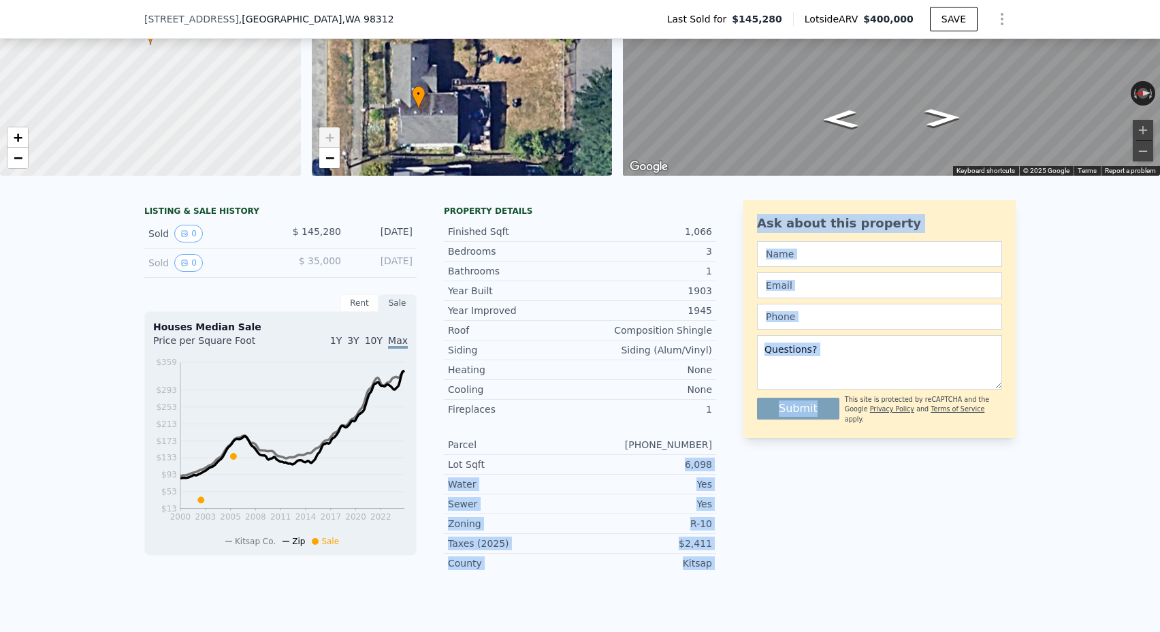
drag, startPoint x: 685, startPoint y: 464, endPoint x: 741, endPoint y: 464, distance: 55.8
click at [741, 464] on div "LISTING & SALE HISTORY Sold 0 $ 145,280 [DATE] Sold 0 $ 35,000 [DATE] Rent Sale…" at bounding box center [580, 391] width 872 height 383
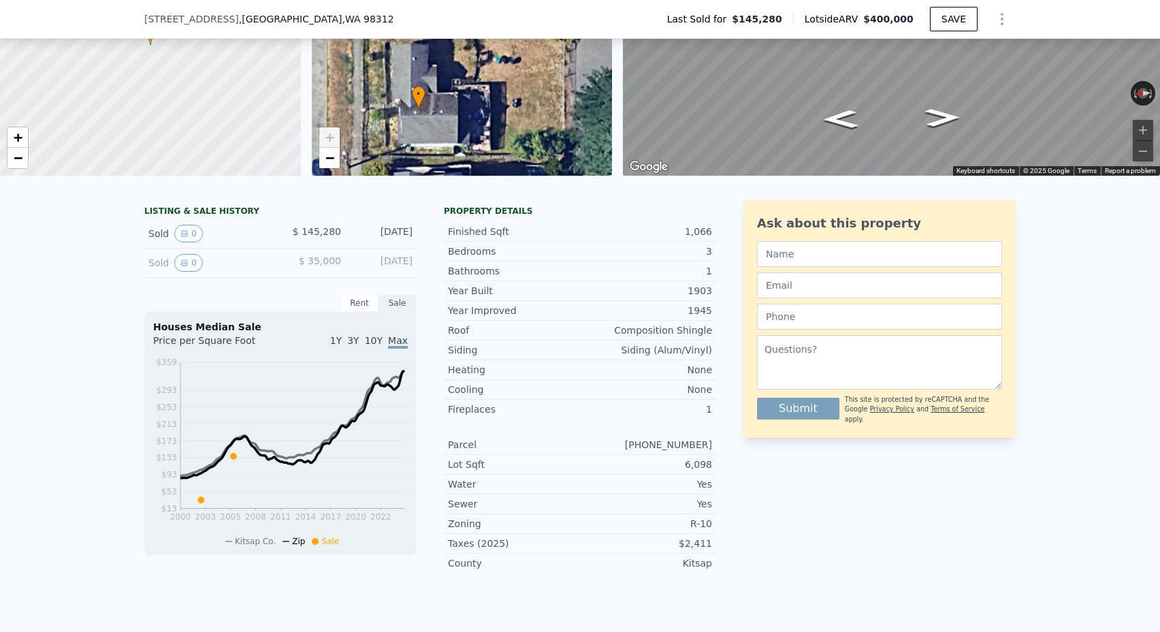
click at [610, 409] on div "1" at bounding box center [646, 409] width 132 height 14
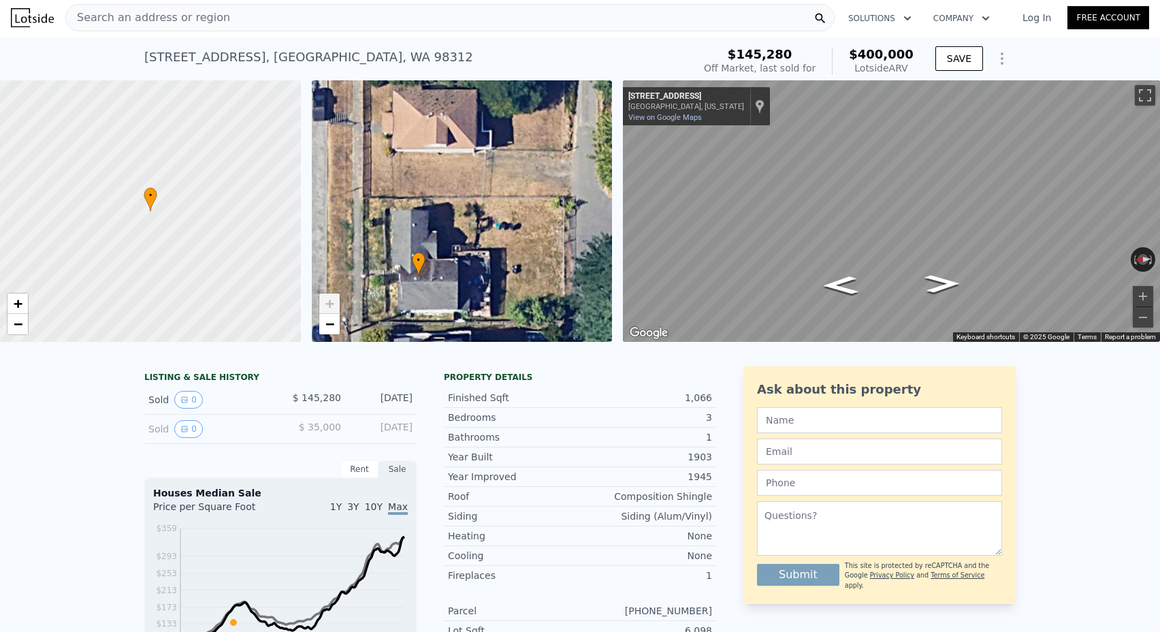
scroll to position [0, 0]
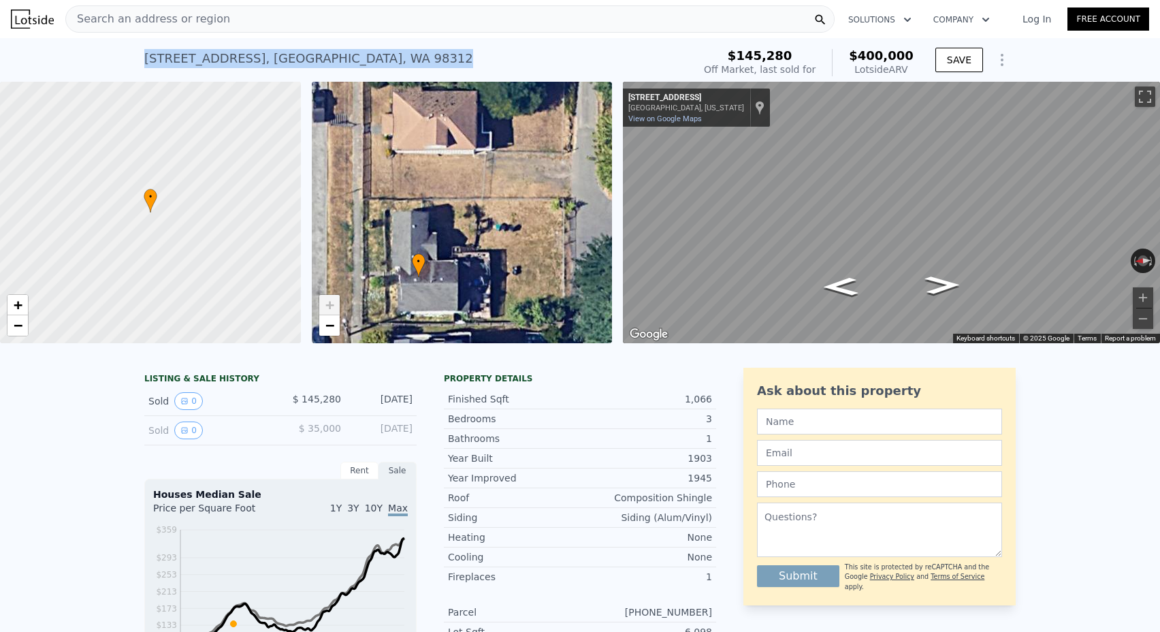
drag, startPoint x: 135, startPoint y: 53, endPoint x: 417, endPoint y: 58, distance: 282.0
click at [417, 58] on div "[STREET_ADDRESS] Sold [DATE] for $145,280 (~ARV $400k ) $145,280 Off Market, la…" at bounding box center [580, 60] width 1160 height 44
click at [417, 58] on div "[STREET_ADDRESS] Sold [DATE] for $145,280 (~ARV $400k )" at bounding box center [415, 63] width 543 height 38
drag, startPoint x: 417, startPoint y: 58, endPoint x: 141, endPoint y: 52, distance: 275.9
click at [141, 52] on div "[STREET_ADDRESS] Sold [DATE] for $145,280 (~ARV $400k ) $145,280 Off Market, la…" at bounding box center [580, 60] width 1160 height 44
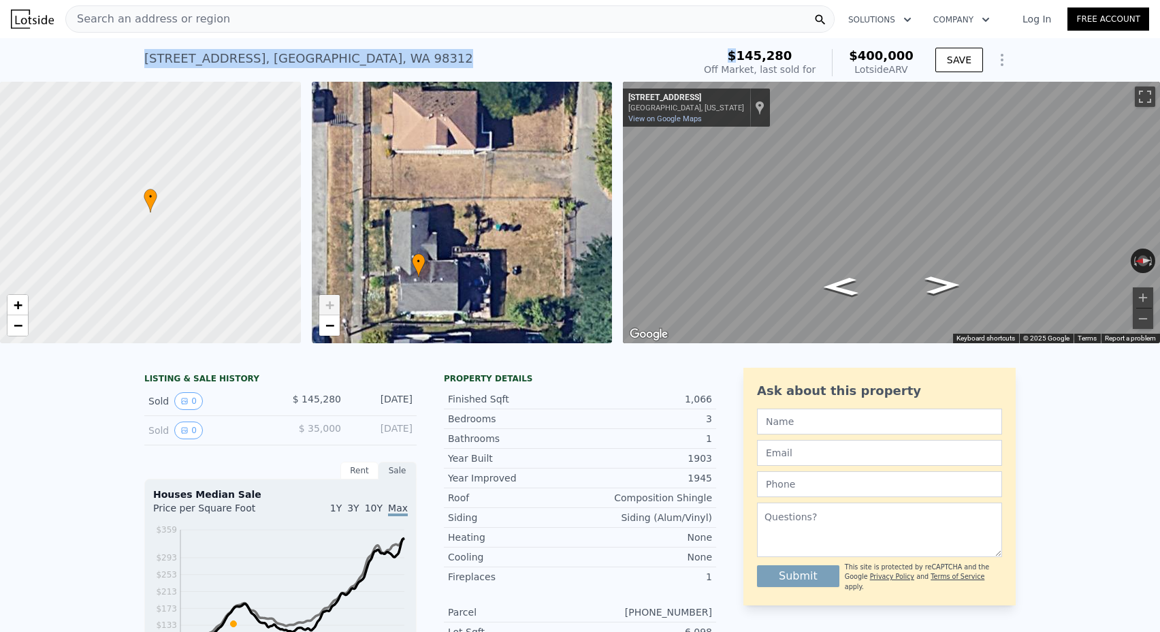
click at [141, 52] on div "[STREET_ADDRESS] Sold [DATE] for $145,280 (~ARV $400k ) $145,280 Off Market, la…" at bounding box center [580, 60] width 1160 height 44
drag, startPoint x: 141, startPoint y: 52, endPoint x: 392, endPoint y: 58, distance: 251.4
click at [392, 58] on div "[STREET_ADDRESS] Sold [DATE] for $145,280 (~ARV $400k ) $145,280 Off Market, la…" at bounding box center [580, 60] width 1160 height 44
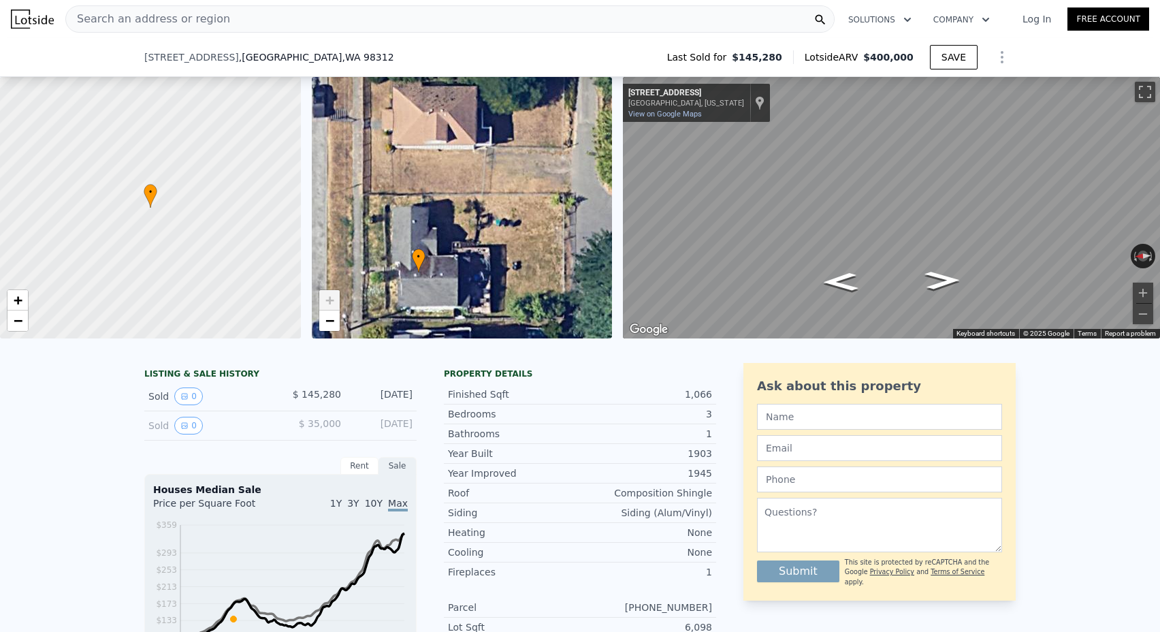
scroll to position [1414, 0]
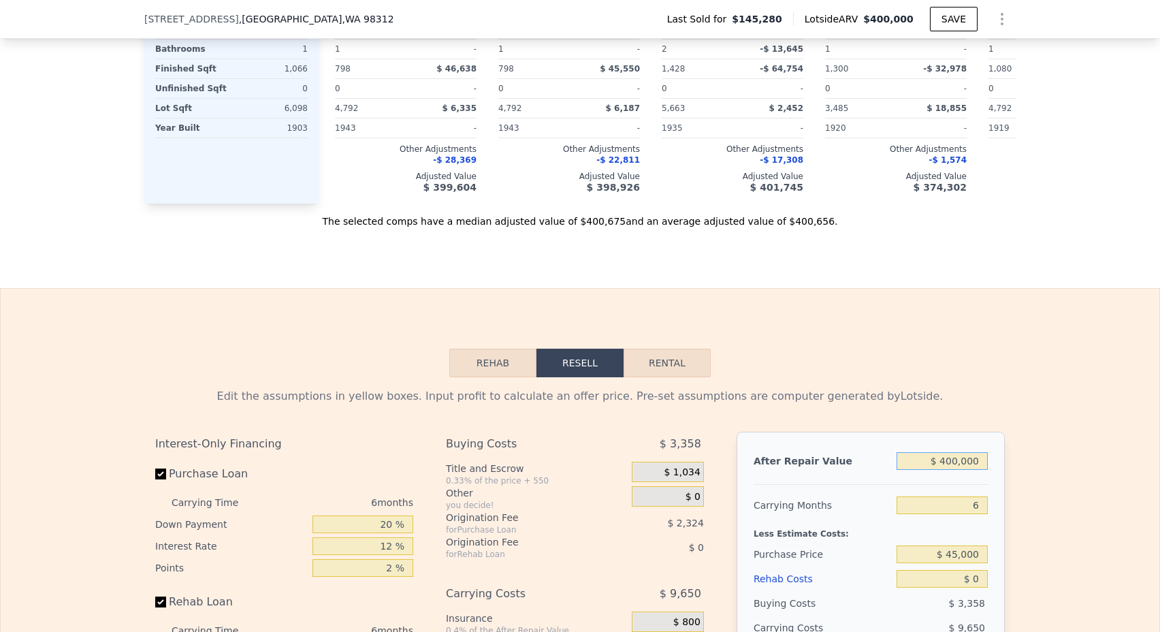
click at [954, 459] on input "$ 400,000" at bounding box center [942, 461] width 91 height 18
type input "$ 3"
type input "-$ 158,035"
type input "$ 39"
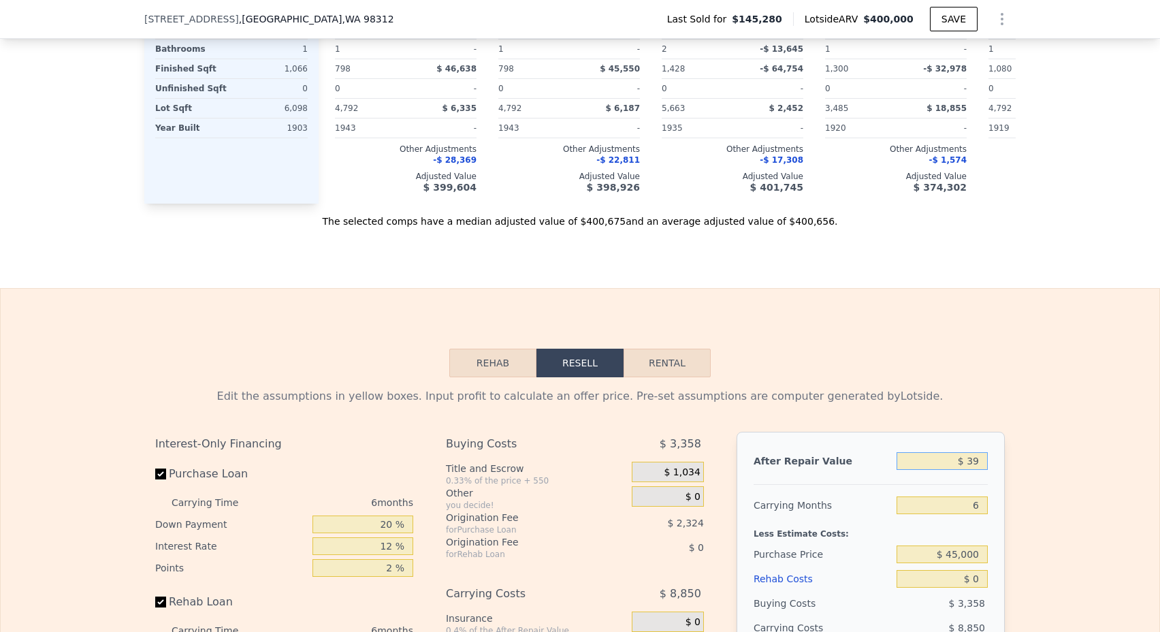
type input "-$ 158,002"
type input "$ 390"
type input "-$ 157,676"
type input "$ 3,900"
type input "-$ 154,417"
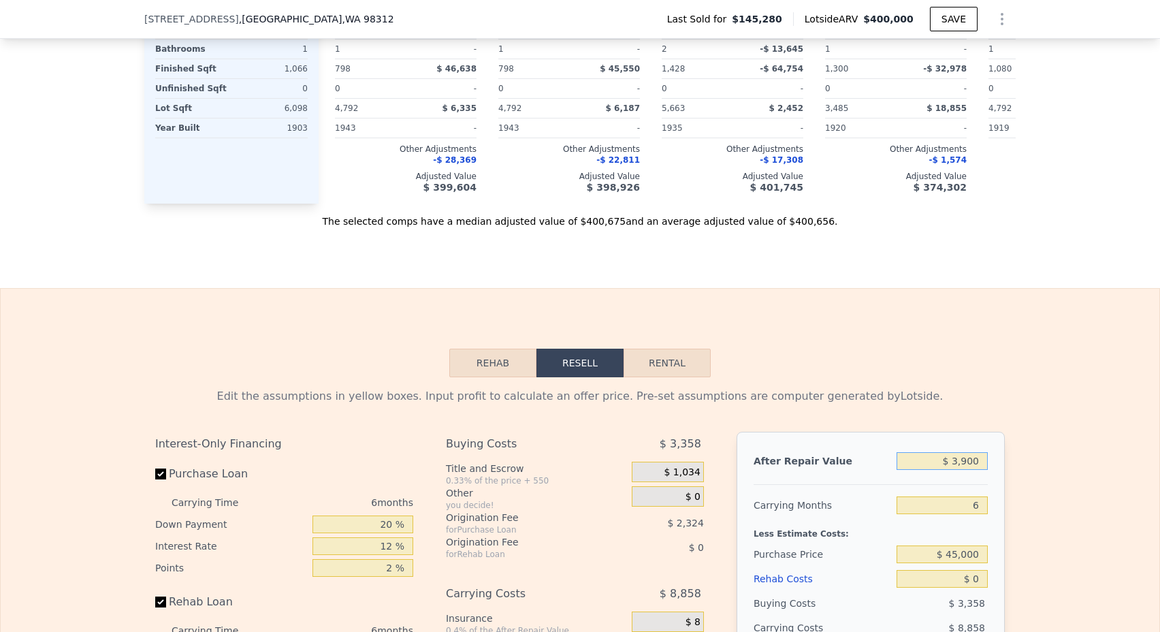
type input "$ 39,000"
type input "-$ 121,820"
type input "$ 390,000"
type input "$ 204,143"
click at [977, 501] on input "6" at bounding box center [942, 505] width 91 height 18
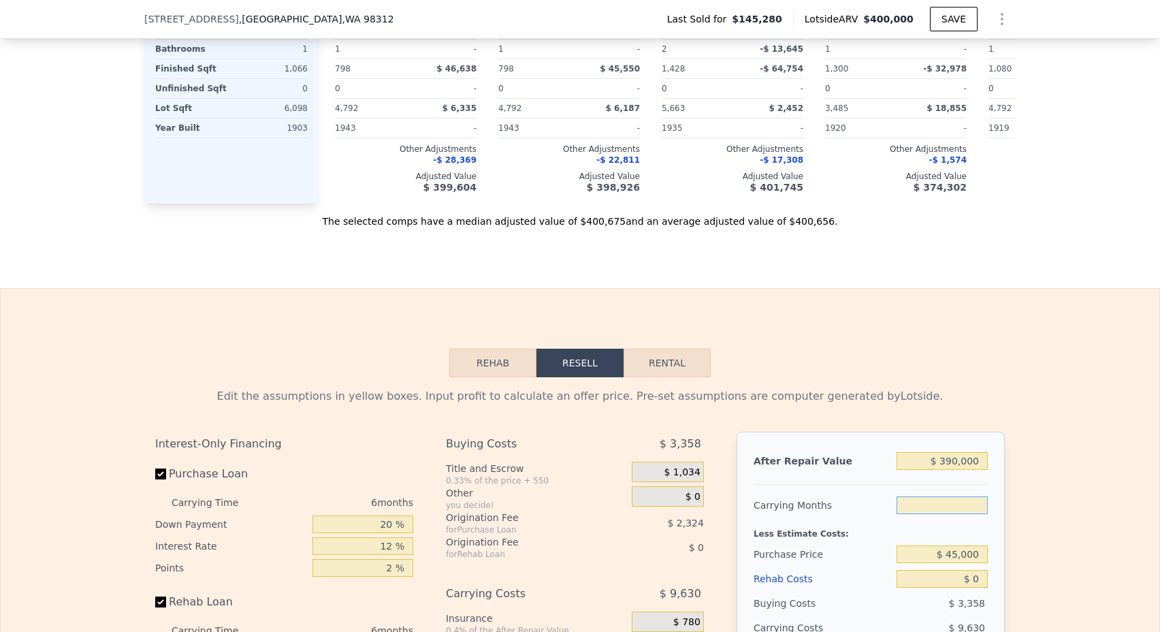
type input "3"
type input "$ 208,958"
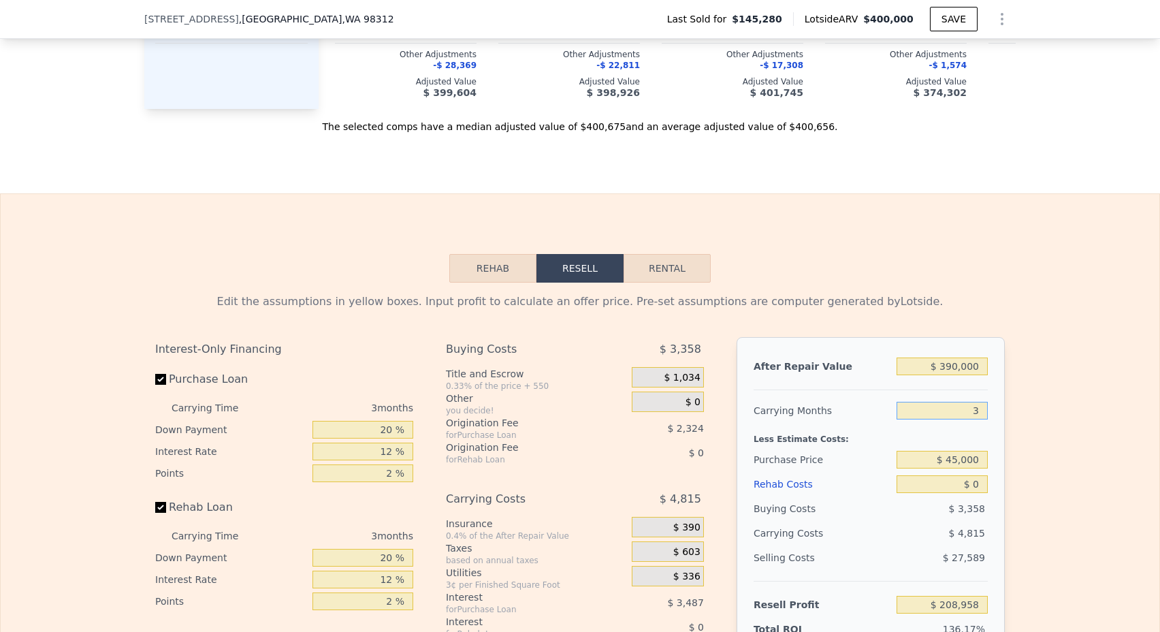
scroll to position [1529, 0]
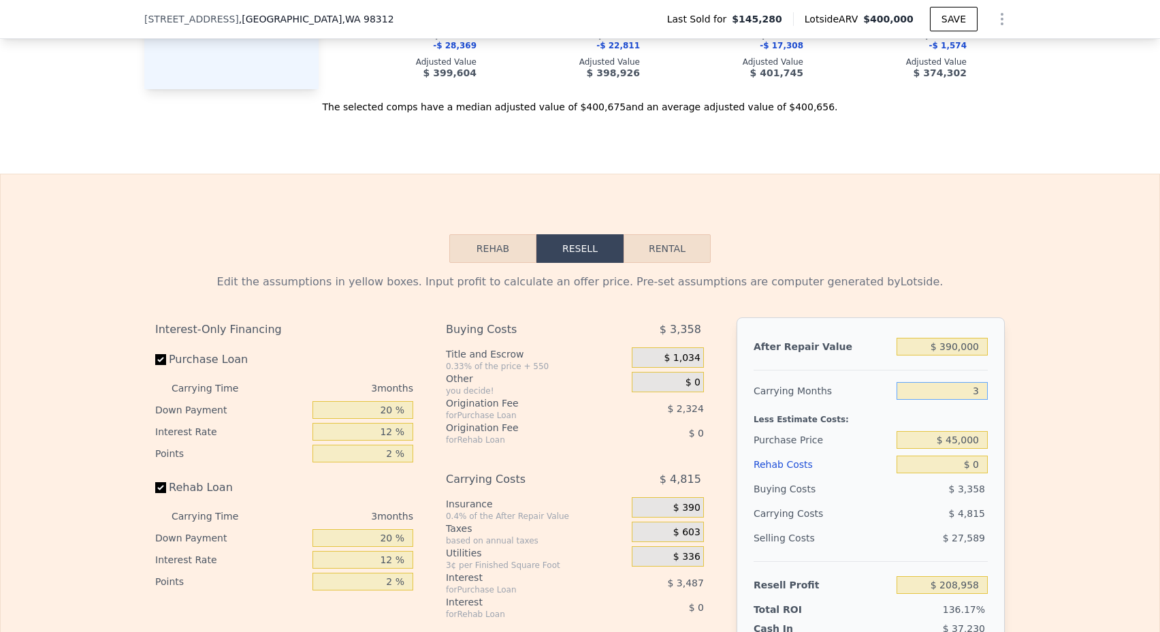
type input "3"
click at [959, 441] on input "$ 45,000" at bounding box center [942, 440] width 91 height 18
type input "$ 313,582"
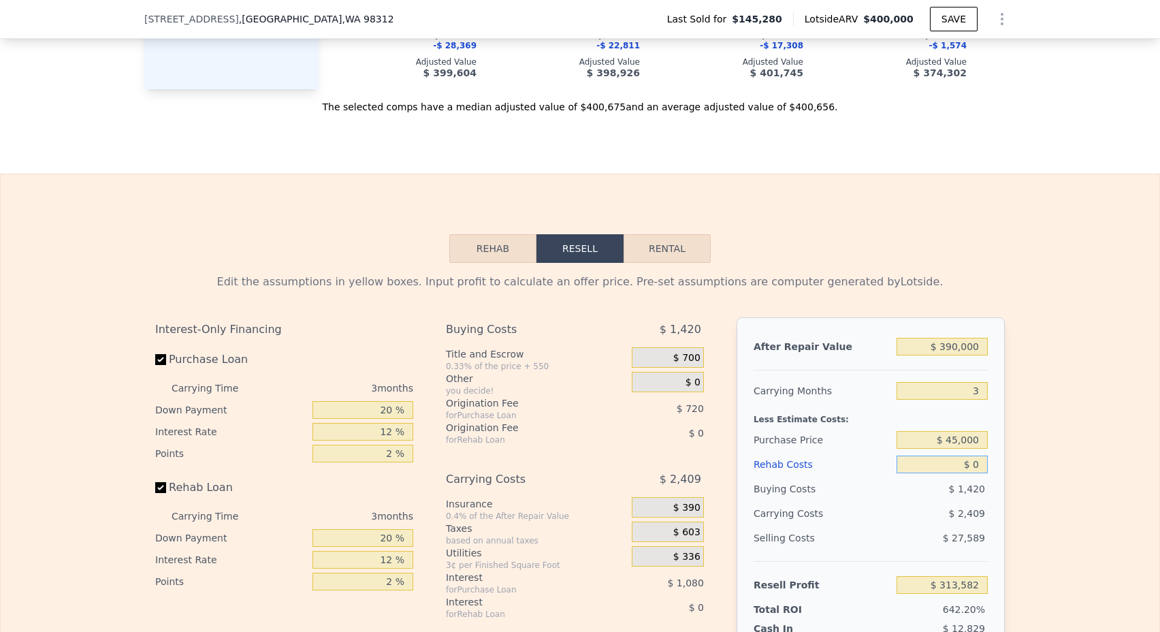
click at [982, 468] on input "$ 0" at bounding box center [942, 465] width 91 height 18
type input "$ 5"
type input "$ 313,577"
type input "$ 50"
type input "$ 313,531"
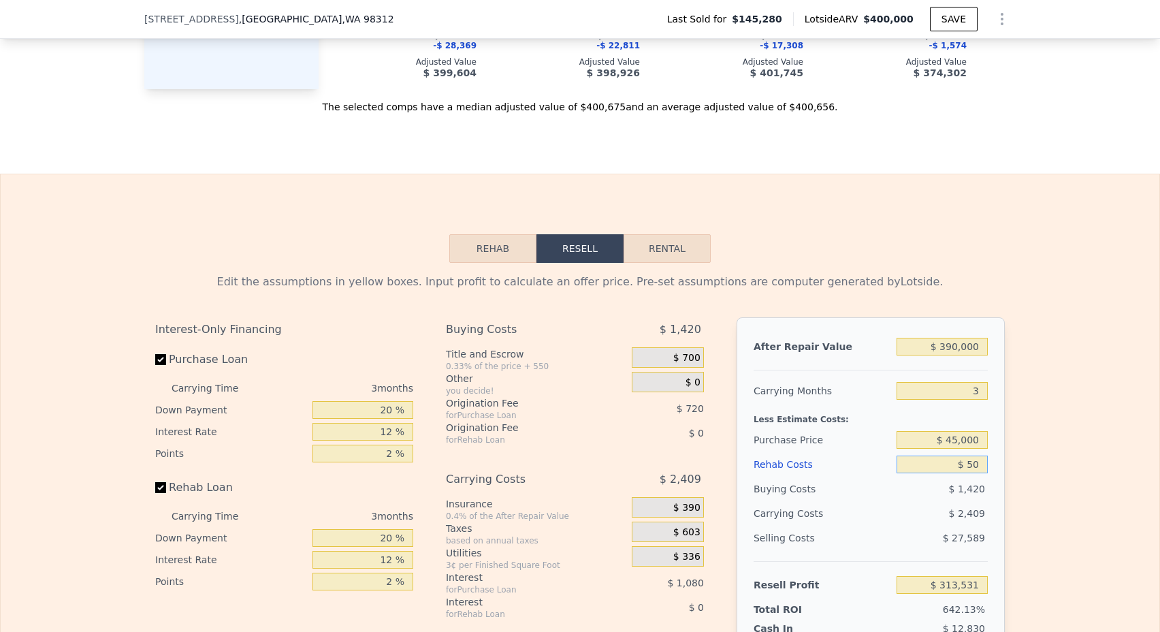
type input "$ 500"
type input "$ 313,062"
type input "$ 5,000"
type input "$ 308,382"
type input "$ 50,000"
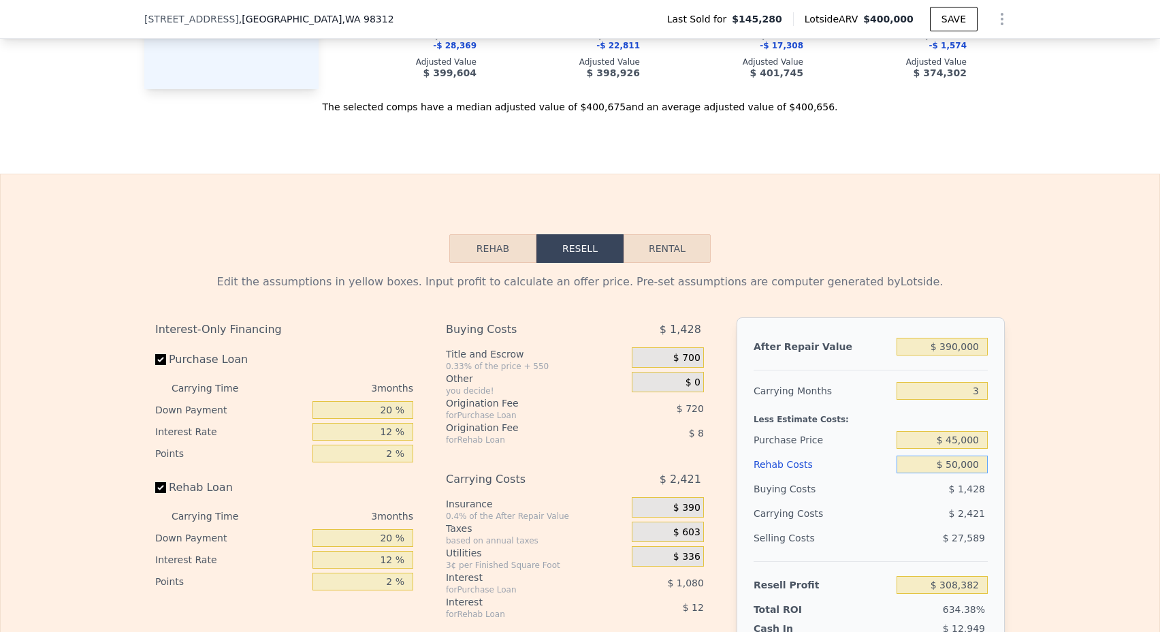
type input "$ 261,582"
click at [971, 443] on input "$ 45,000" at bounding box center [942, 440] width 91 height 18
type input "$ 200,000"
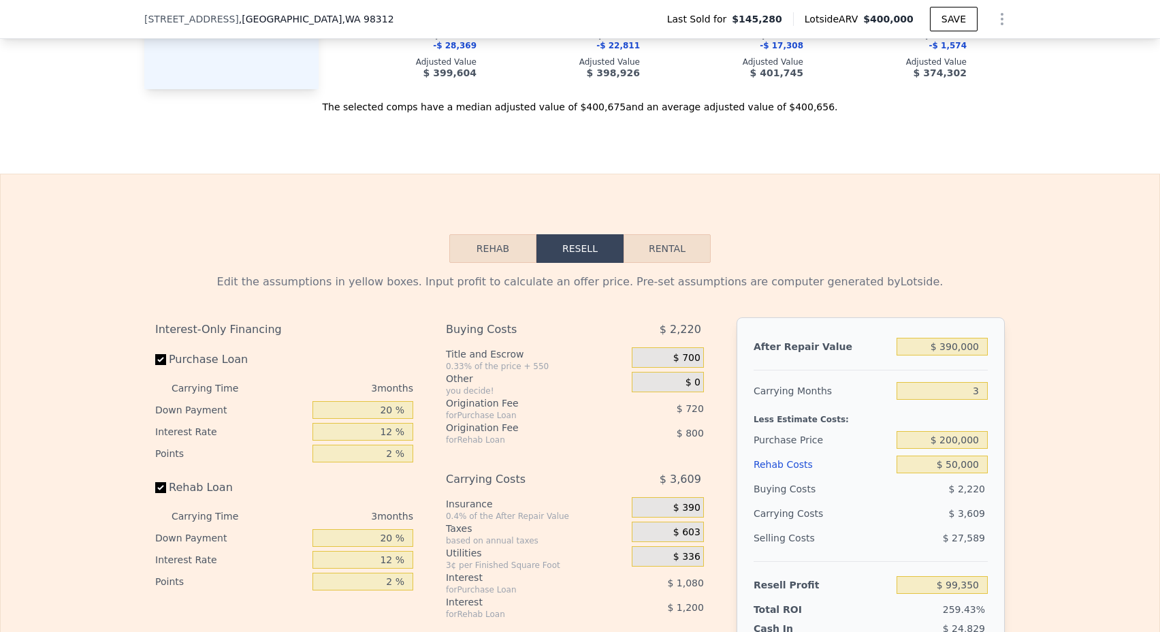
click at [1021, 287] on div "Edit the assumptions in yellow boxes. Input profit to calculate an offer price.…" at bounding box center [580, 516] width 1159 height 507
type input "$ 99,866"
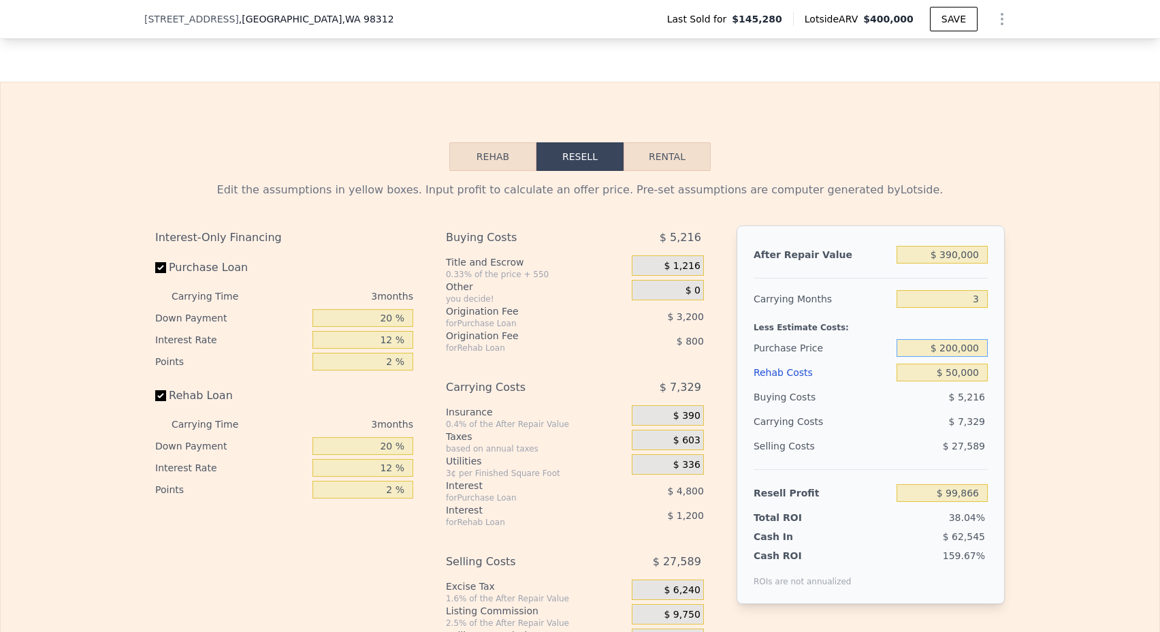
click at [962, 346] on input "$ 200,000" at bounding box center [942, 348] width 91 height 18
click at [953, 346] on input "$ 200,000" at bounding box center [942, 348] width 91 height 18
type input "$ 210,000"
type input "$ 89,433"
click at [958, 360] on div "$ 210,000" at bounding box center [942, 348] width 91 height 25
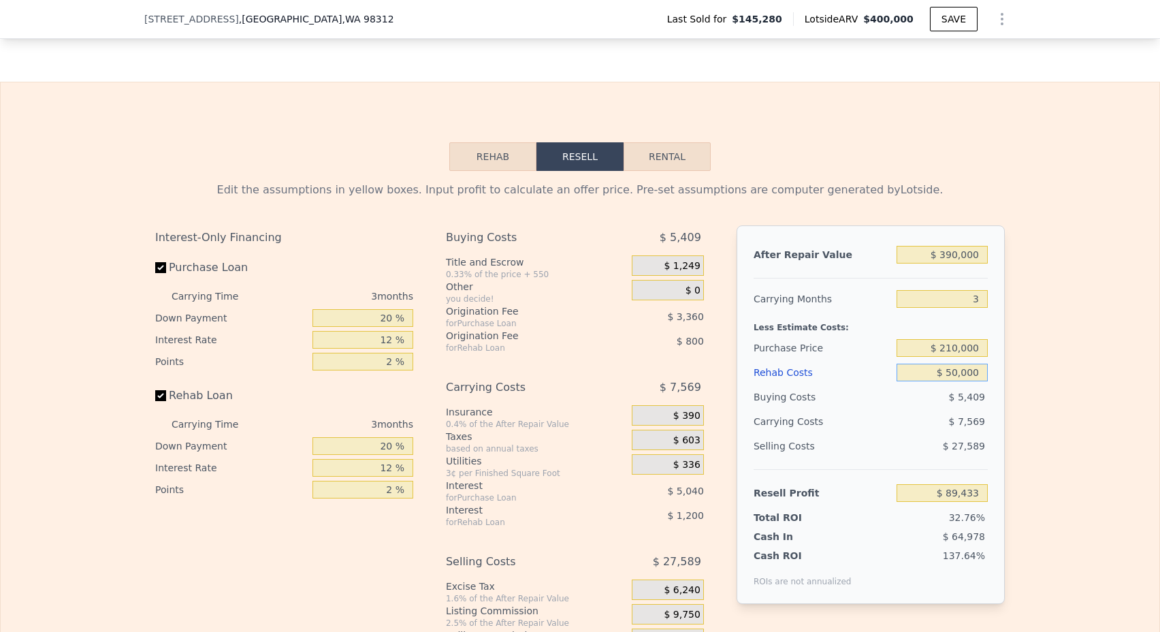
click at [959, 380] on input "$ 50,000" at bounding box center [942, 373] width 91 height 18
click at [956, 350] on input "$ 210,000" at bounding box center [942, 348] width 91 height 18
click at [955, 353] on input "$ 210,000" at bounding box center [942, 348] width 91 height 18
type input "$ 260,000"
type input "$ 37,266"
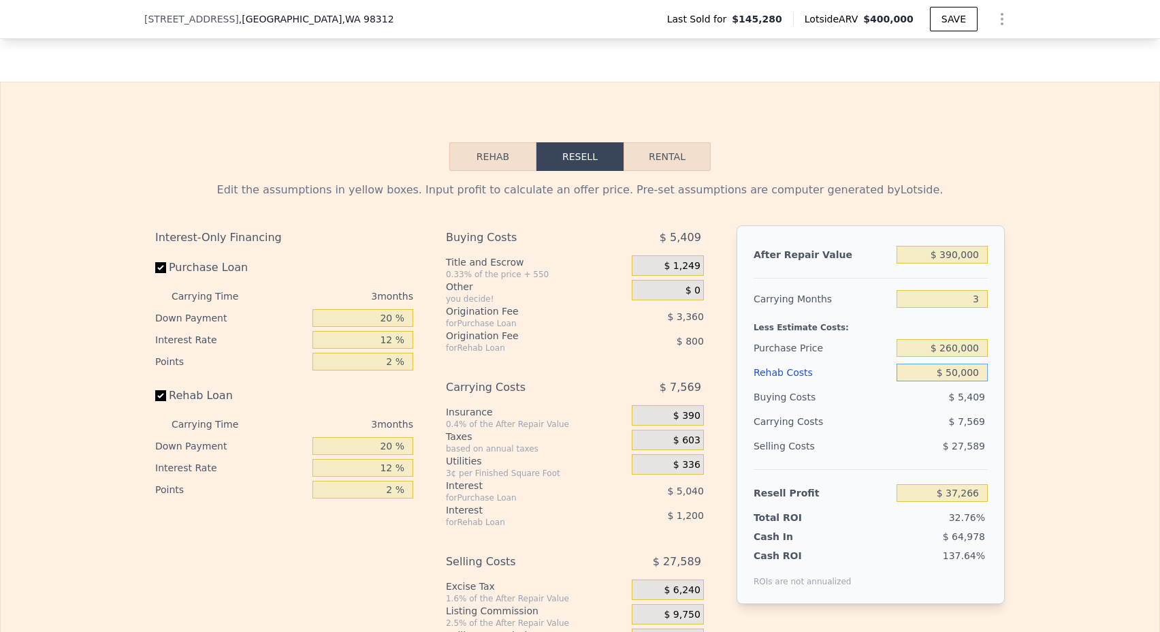
click at [965, 372] on input "$ 50,000" at bounding box center [942, 373] width 91 height 18
click at [950, 334] on div "Less Estimate Costs:" at bounding box center [871, 323] width 234 height 25
click at [950, 338] on div "$ 260,000" at bounding box center [942, 348] width 91 height 25
click at [950, 347] on input "$ 260,000" at bounding box center [942, 348] width 91 height 18
type input "$ 250,000"
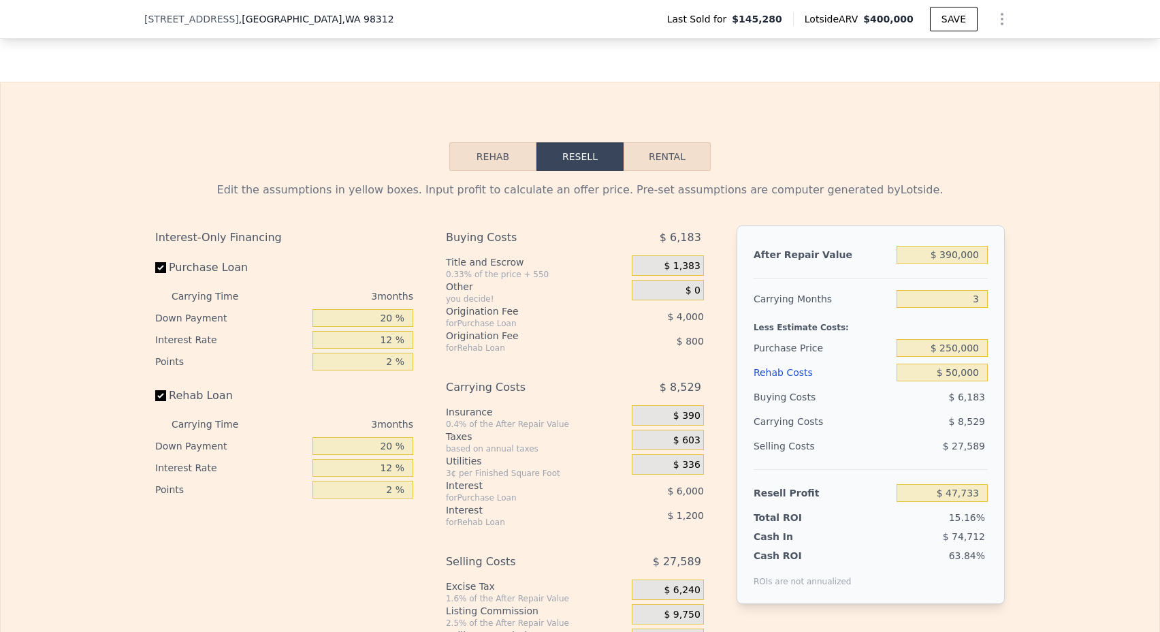
type input "$ 47,699"
click at [949, 381] on div "$ 50,000" at bounding box center [942, 372] width 91 height 25
click at [974, 392] on span "$ 6,183" at bounding box center [967, 397] width 36 height 11
click at [971, 381] on div "$ 50,000" at bounding box center [942, 372] width 91 height 25
click at [953, 364] on input "$ 50,000" at bounding box center [942, 373] width 91 height 18
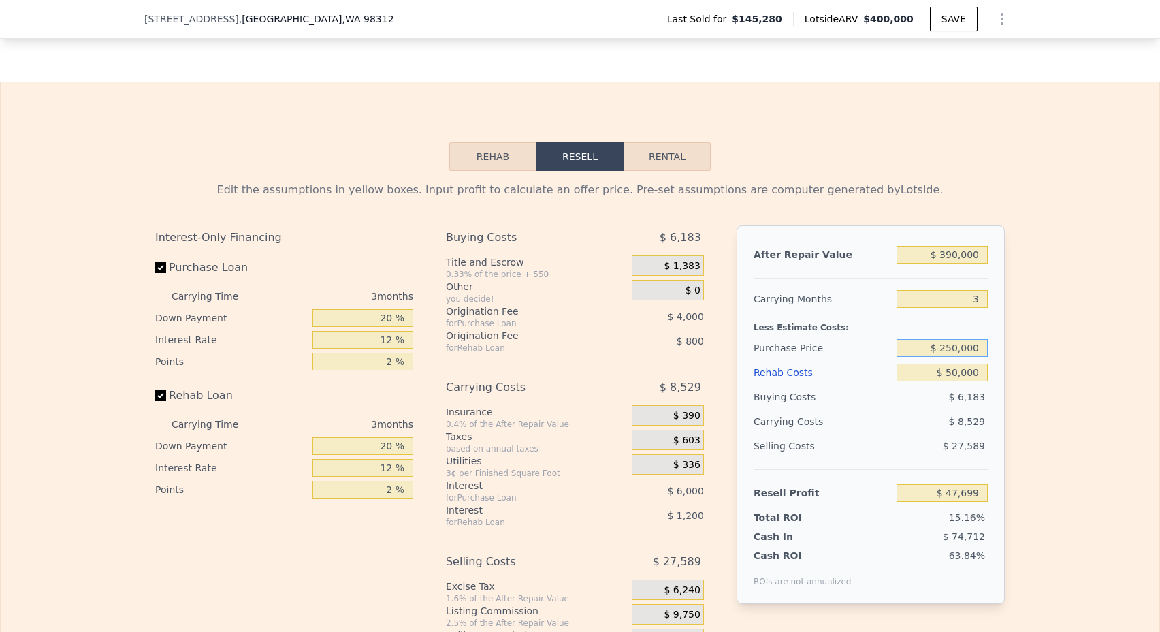
click at [950, 356] on input "$ 250,000" at bounding box center [942, 348] width 91 height 18
click at [951, 349] on input "$ 250,000" at bounding box center [942, 348] width 91 height 18
click at [953, 349] on input "$ 250,000" at bounding box center [942, 348] width 91 height 18
type input "$ 200,000"
click at [960, 370] on input "$ 50,000" at bounding box center [942, 373] width 91 height 18
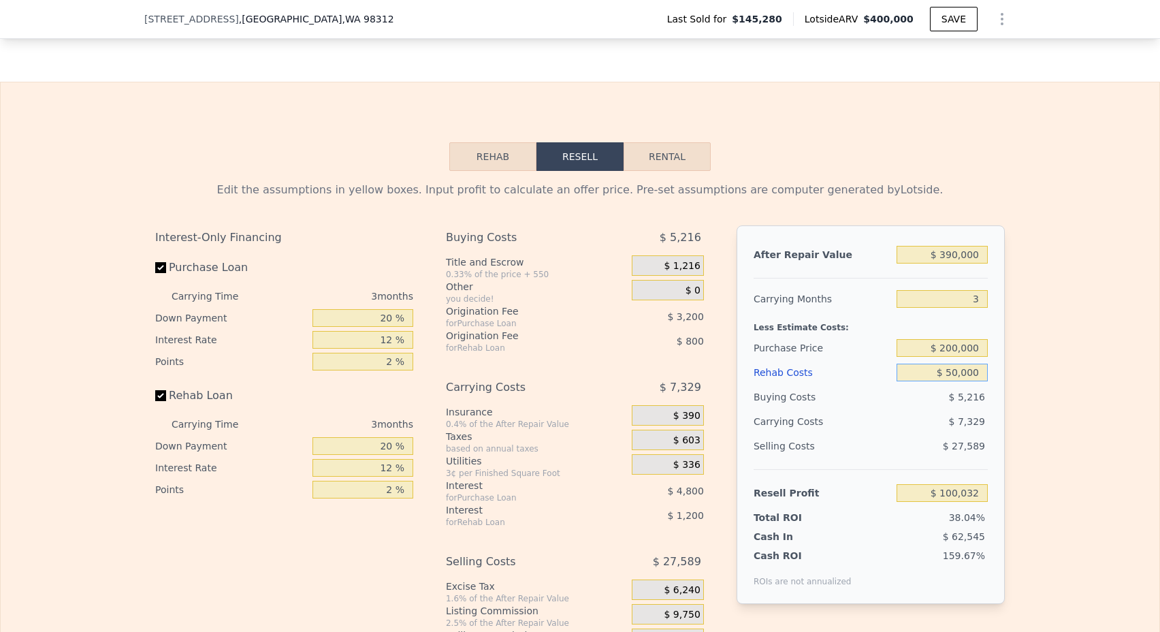
type input "$ 99,866"
click at [946, 372] on input "$ 50,000" at bounding box center [942, 373] width 91 height 18
click at [963, 343] on input "$ 200,000" at bounding box center [942, 348] width 91 height 18
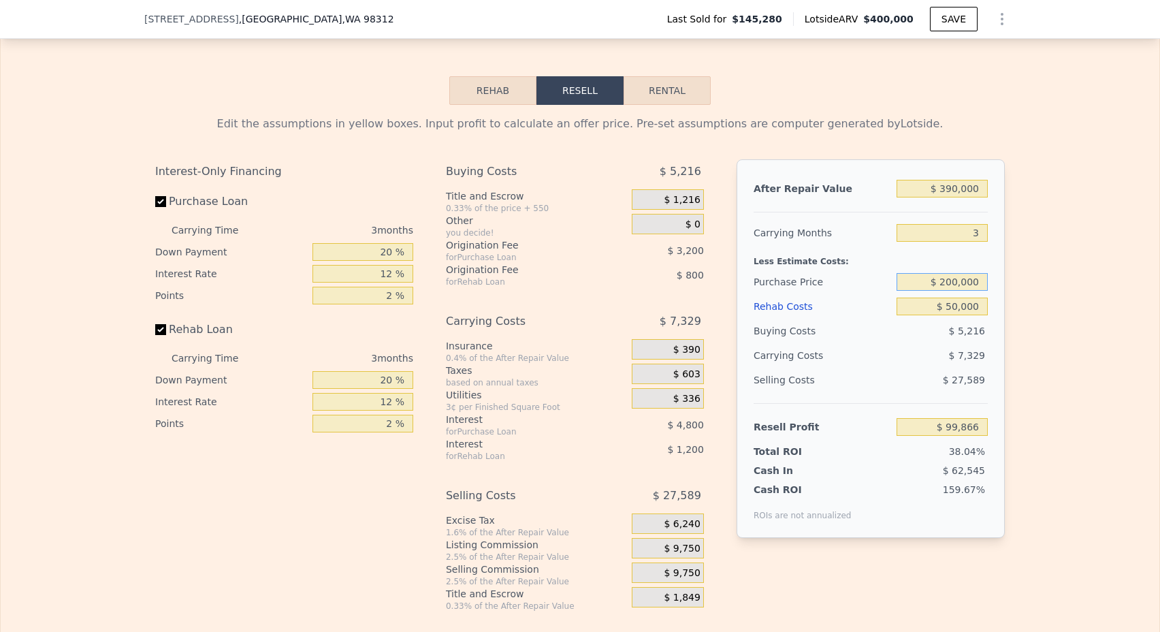
scroll to position [1687, 0]
click at [950, 283] on input "$ 200,000" at bounding box center [942, 281] width 91 height 18
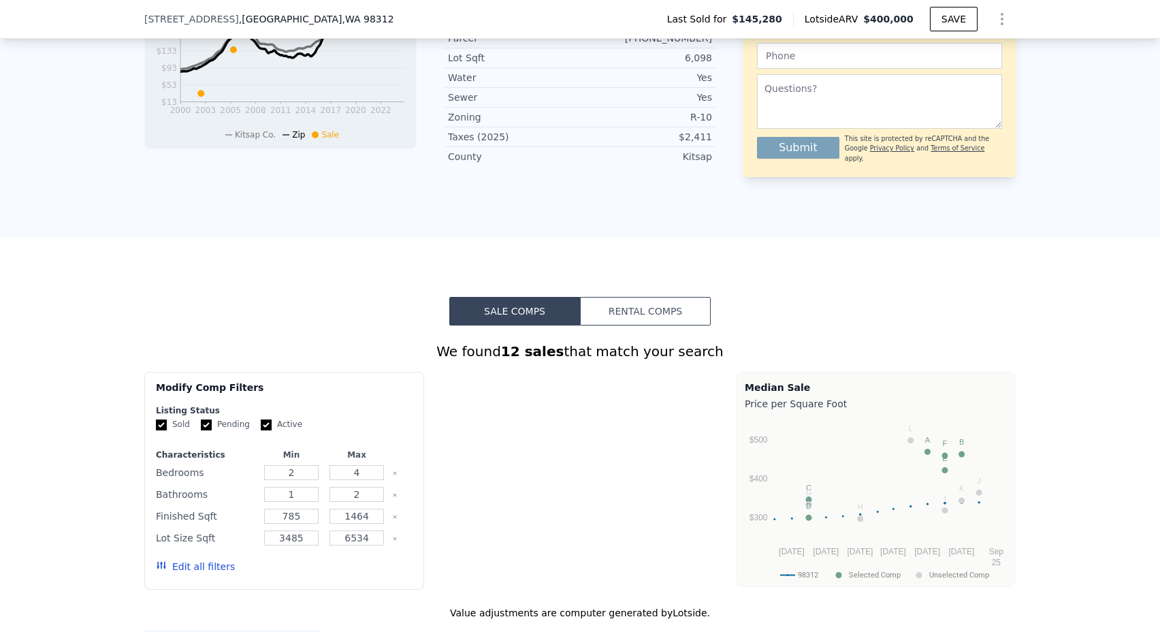
type input "$ 400,000"
type input "6"
type input "$ 0"
type input "$ 213,430"
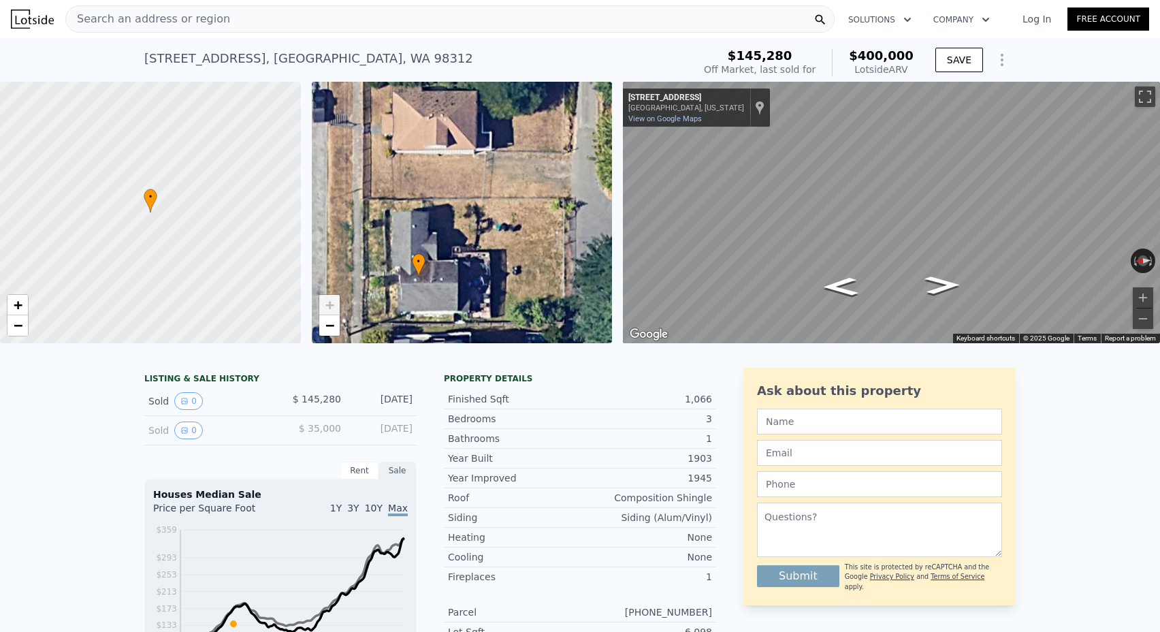
scroll to position [0, 0]
